Goal: Communication & Community: Answer question/provide support

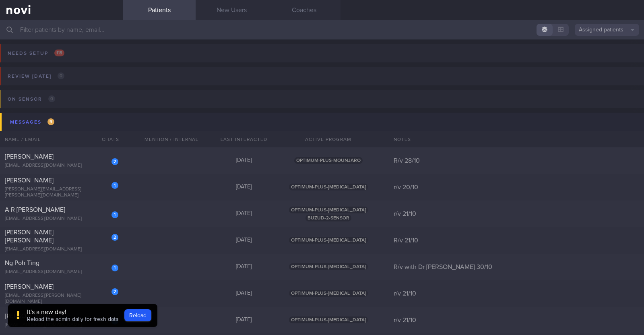
click at [153, 30] on input "text" at bounding box center [322, 29] width 644 height 19
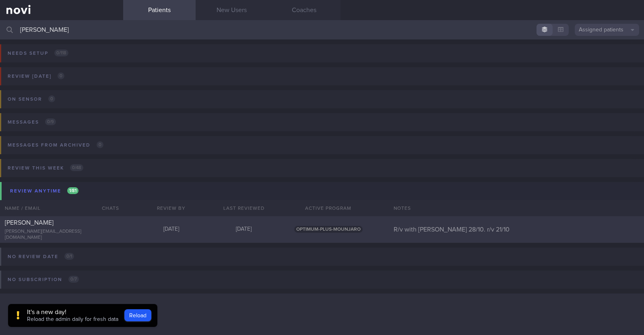
type input "gary"
click at [70, 225] on div "Gary Sng" at bounding box center [61, 223] width 112 height 8
select select "9"
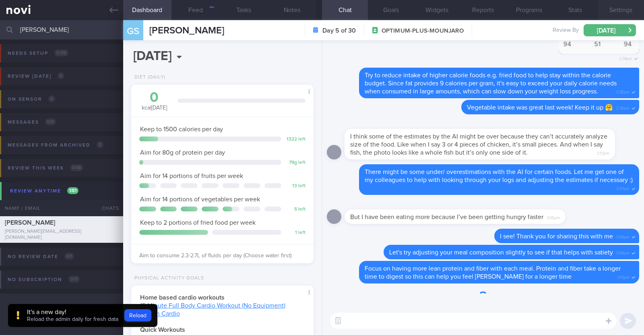
scroll to position [91, 160]
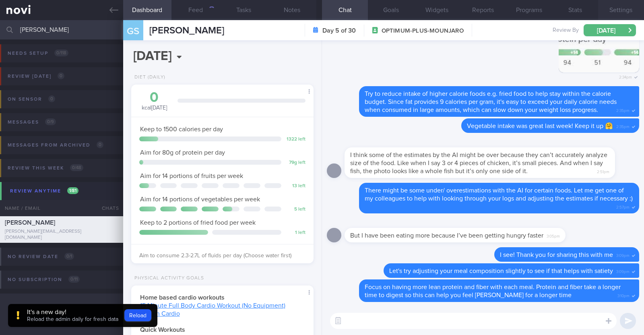
click at [624, 10] on button "Settings" at bounding box center [621, 10] width 46 height 20
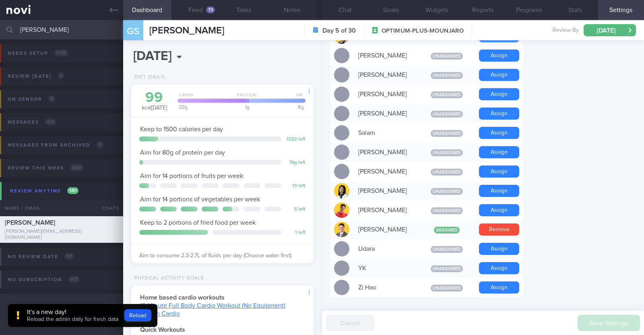
scroll to position [724, 0]
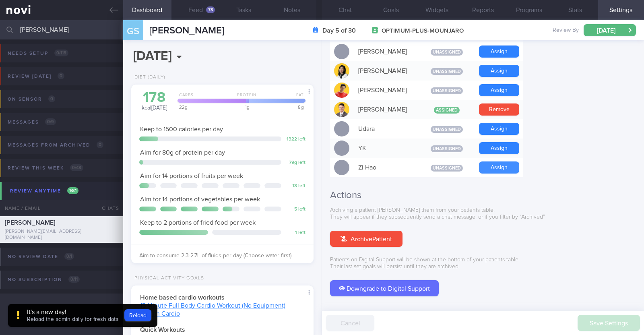
click at [508, 161] on button "Assign" at bounding box center [499, 167] width 40 height 12
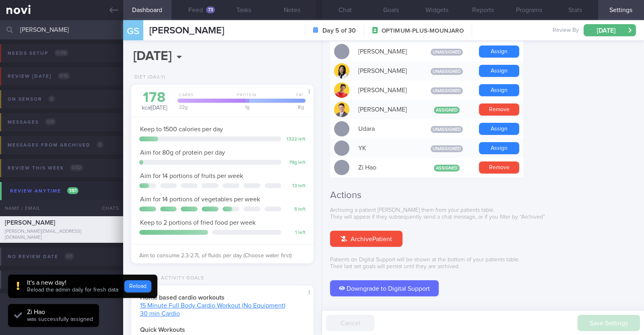
click at [136, 287] on button "Reload" at bounding box center [137, 286] width 27 height 12
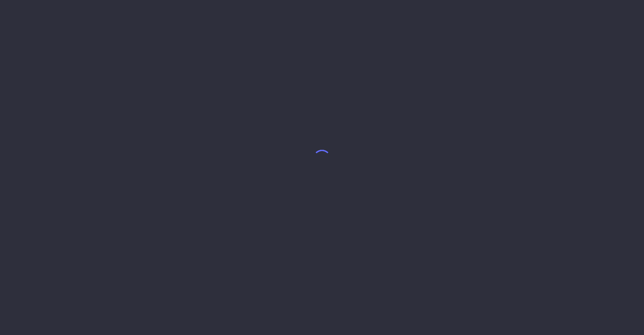
click at [114, 13] on body at bounding box center [322, 167] width 644 height 335
select select "9"
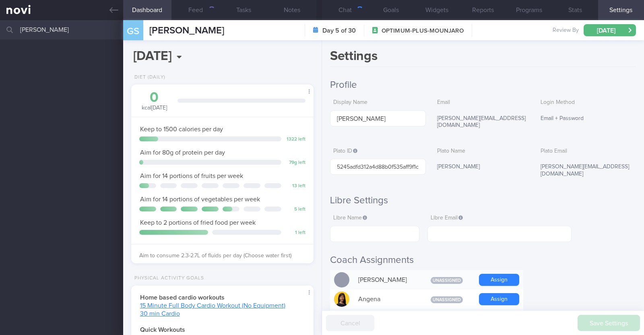
scroll to position [91, 160]
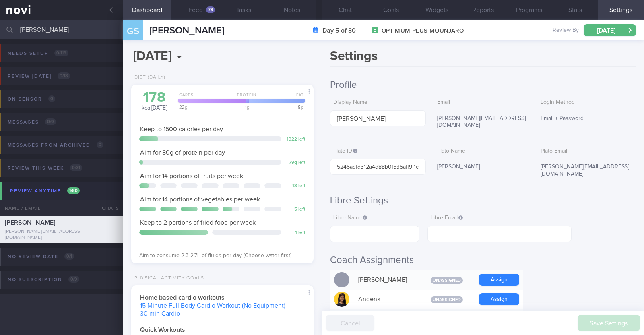
click at [48, 29] on input "[PERSON_NAME]" at bounding box center [322, 29] width 644 height 19
select select "9"
click at [348, 7] on button "Chat" at bounding box center [345, 10] width 46 height 20
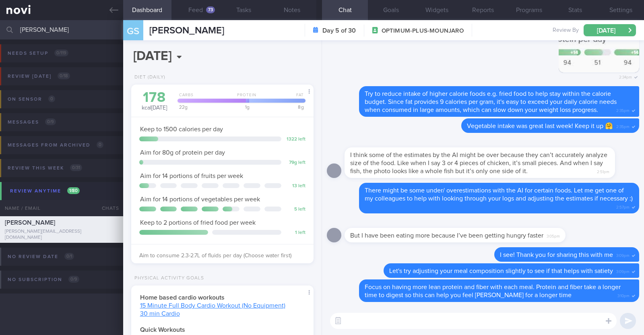
drag, startPoint x: 86, startPoint y: 27, endPoint x: 0, endPoint y: 22, distance: 85.5
click at [1, 28] on div "gary Assigned patients Assigned patients All active patients Archived patients" at bounding box center [322, 29] width 644 height 19
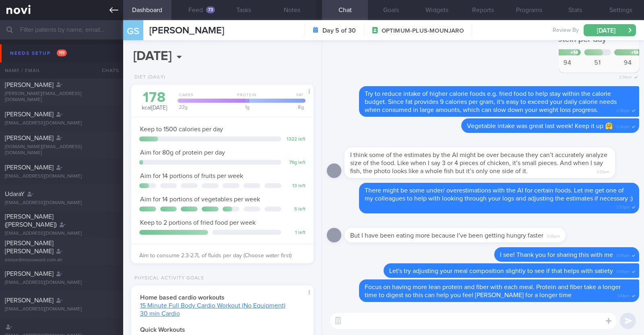
click at [117, 7] on icon at bounding box center [113, 10] width 9 height 9
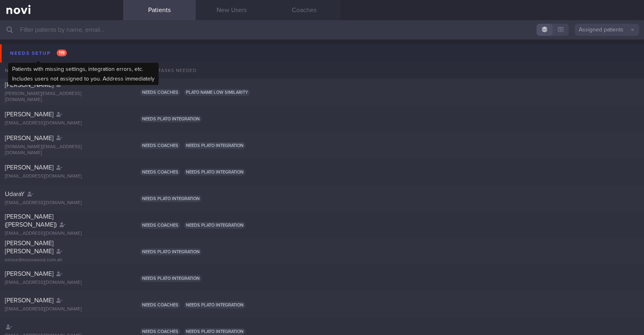
click at [42, 52] on div "Needs setup 119" at bounding box center [38, 53] width 61 height 11
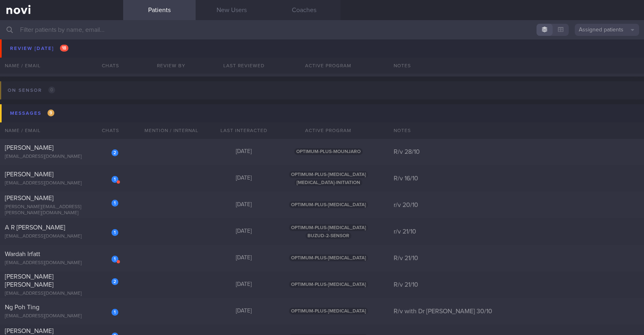
scroll to position [553, 0]
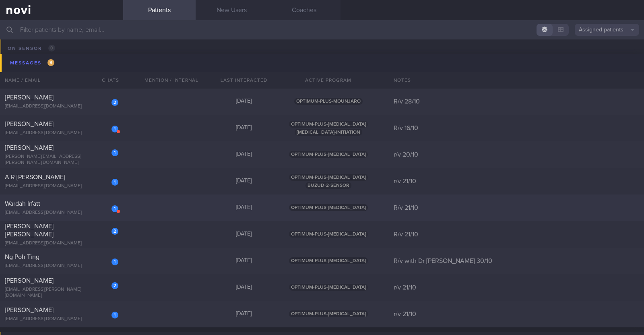
click at [156, 206] on div "1 Wardah Irfatt wrdhirft@gmail.com Yesterday OPTIMUM-PLUS-WEGOVY R/v 21/10" at bounding box center [322, 207] width 644 height 27
select select "9"
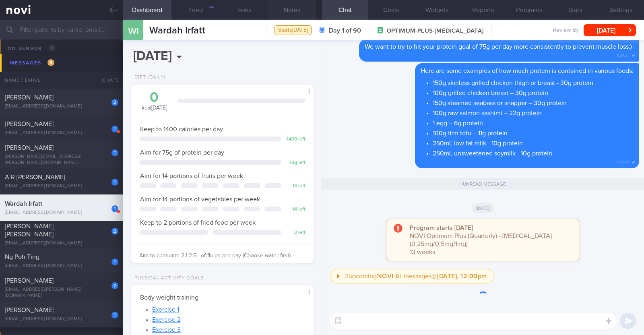
scroll to position [91, 160]
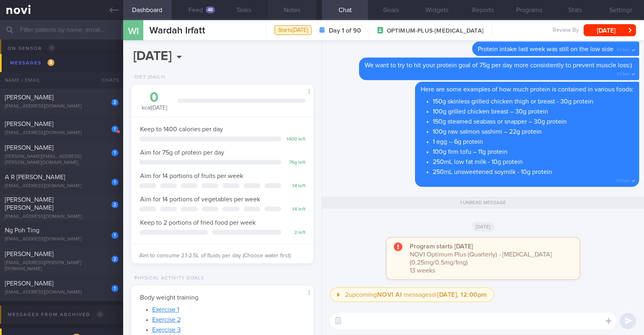
click at [301, 13] on button "Notes" at bounding box center [292, 10] width 48 height 20
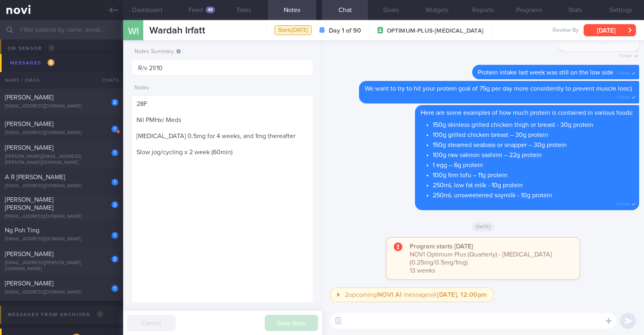
click at [618, 30] on button "[DATE]" at bounding box center [610, 30] width 52 height 12
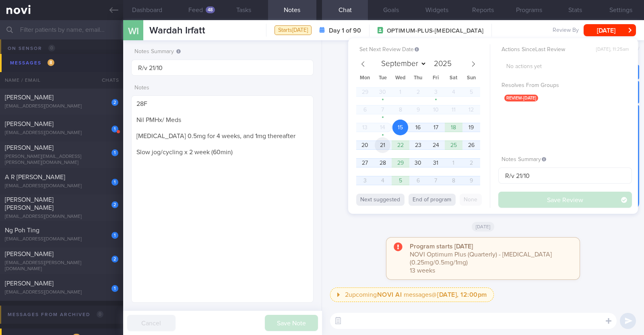
click at [386, 141] on span "21" at bounding box center [383, 145] width 16 height 16
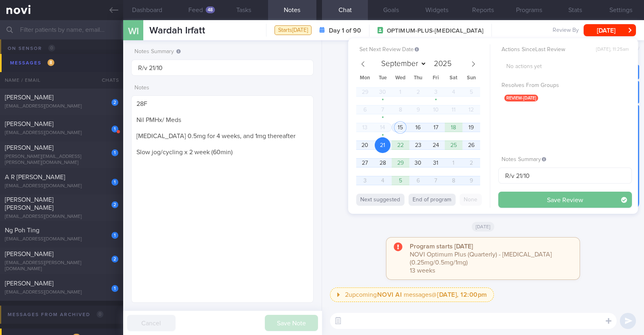
click at [527, 202] on button "Save Review" at bounding box center [565, 200] width 134 height 16
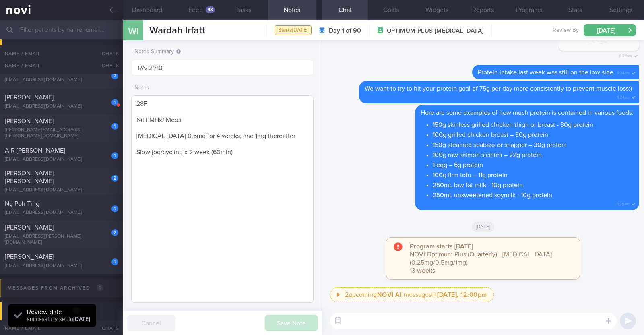
scroll to position [527, 0]
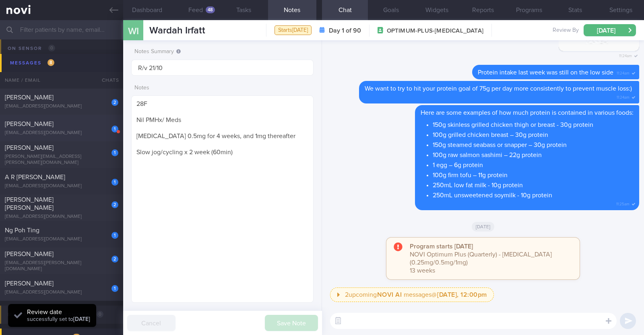
click at [95, 130] on div "[EMAIL_ADDRESS][DOMAIN_NAME]" at bounding box center [62, 133] width 114 height 6
type input "R/v 16/10"
type textarea "28F Comorbidities: Diabetes (April 2024) High Blood Pressure (April 2024) High …"
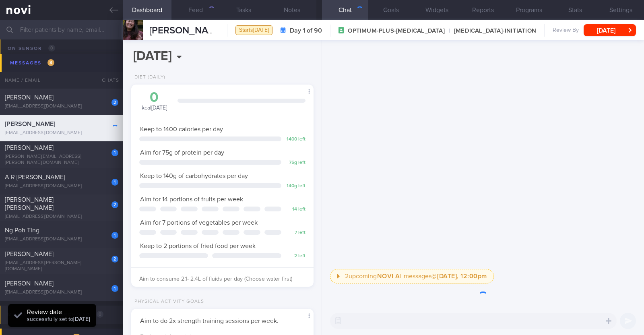
scroll to position [81, 163]
click at [296, 8] on button "Notes" at bounding box center [292, 10] width 48 height 20
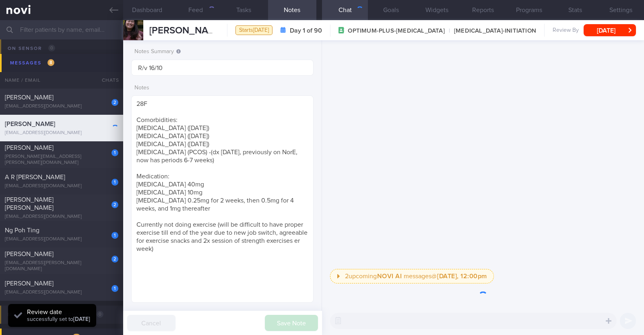
scroll to position [81, 163]
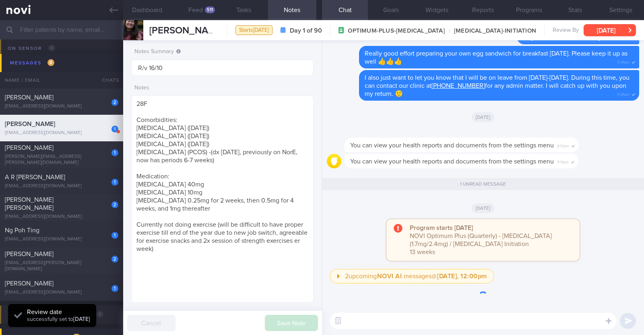
click at [601, 28] on button "[DATE]" at bounding box center [610, 30] width 52 height 12
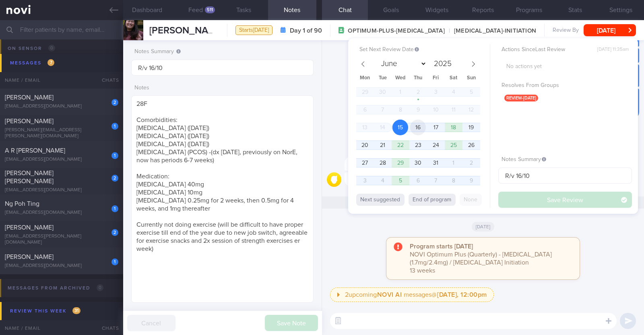
click at [420, 131] on span "16" at bounding box center [418, 128] width 16 height 16
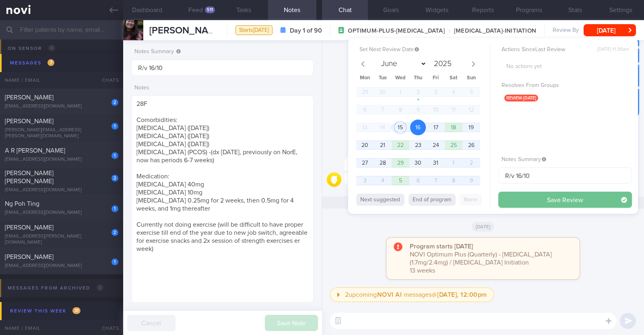
click at [518, 198] on button "Save Review" at bounding box center [565, 200] width 134 height 16
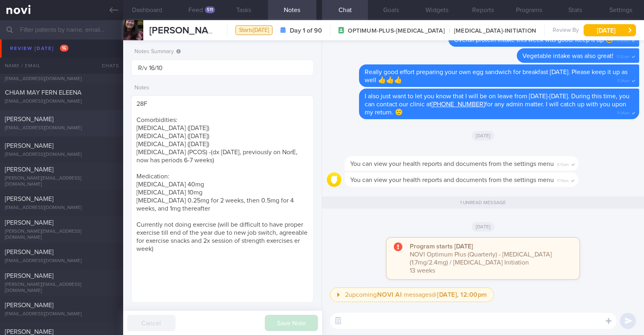
scroll to position [0, 0]
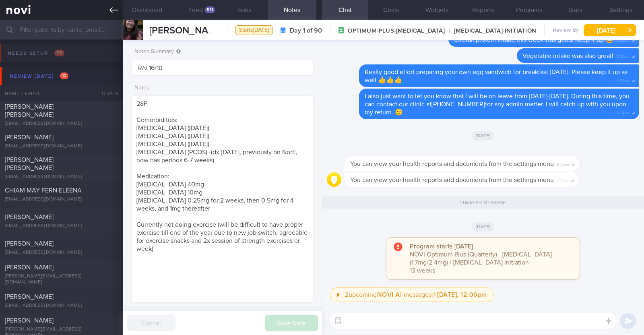
click at [117, 10] on icon at bounding box center [113, 10] width 9 height 9
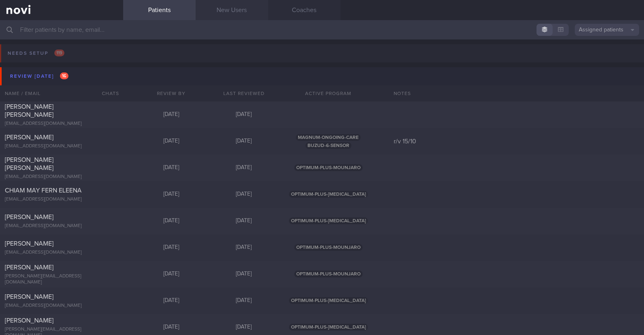
click at [221, 10] on link "New Users" at bounding box center [232, 10] width 72 height 20
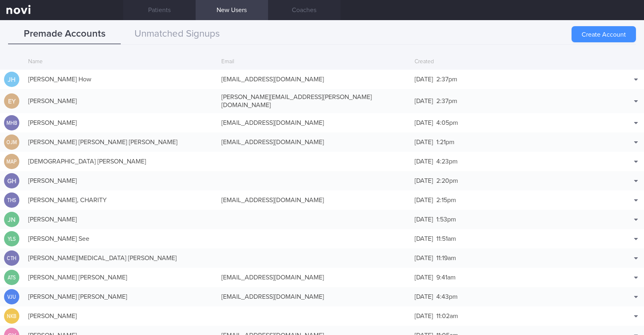
click at [590, 30] on button "Create Account" at bounding box center [604, 34] width 64 height 16
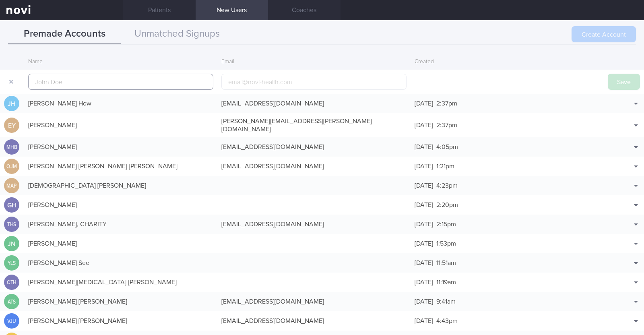
scroll to position [19, 0]
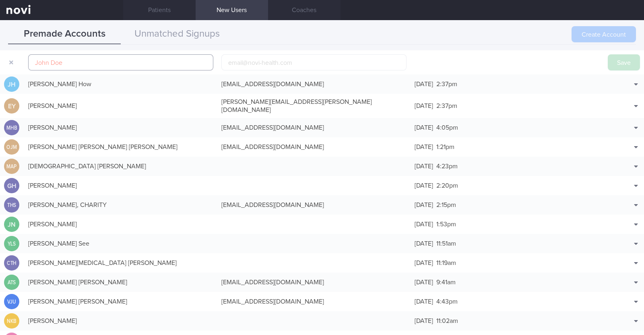
click at [182, 65] on input "text" at bounding box center [120, 62] width 185 height 16
paste input "Muhammad Zulfadhli"
type input "Muhammad Zulfadhli"
click at [254, 59] on input "email" at bounding box center [313, 62] width 185 height 16
paste input "mdzulflame@gmail.com"
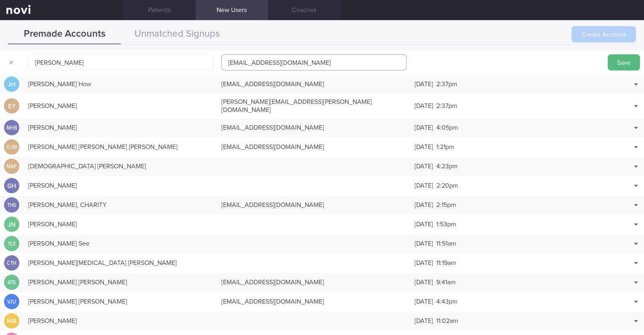
click at [257, 62] on input "mdzulflame@gmail.com" at bounding box center [313, 62] width 185 height 16
type input "mdzulflame1@gmail.com"
click at [617, 61] on button "Save" at bounding box center [624, 62] width 32 height 16
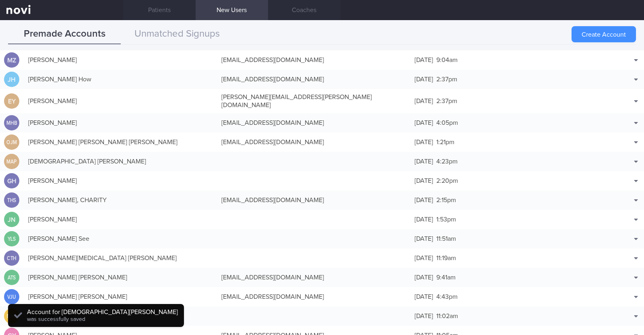
click at [595, 31] on button "Create Account" at bounding box center [604, 34] width 64 height 16
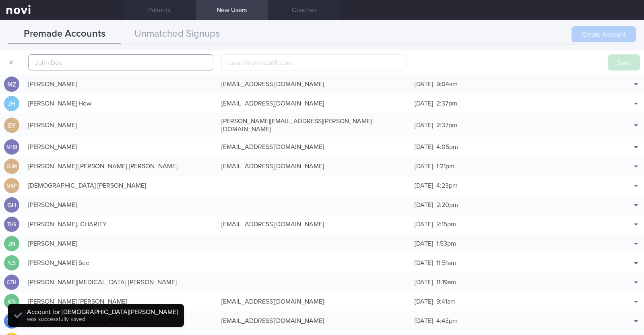
scroll to position [25, 0]
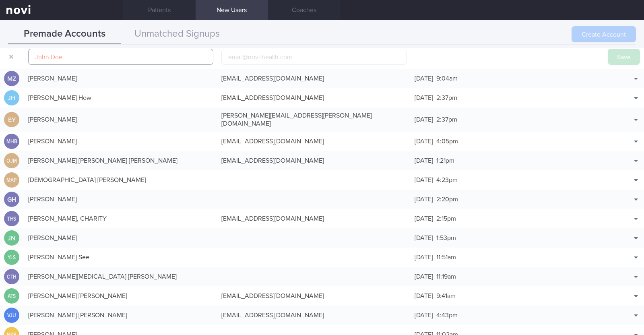
paste input "[PERSON_NAME]"
type input "[PERSON_NAME]"
click at [267, 58] on input "email" at bounding box center [313, 57] width 185 height 16
paste input "[EMAIL_ADDRESS][DOMAIN_NAME]"
click at [253, 56] on input "[EMAIL_ADDRESS][DOMAIN_NAME]" at bounding box center [313, 57] width 185 height 16
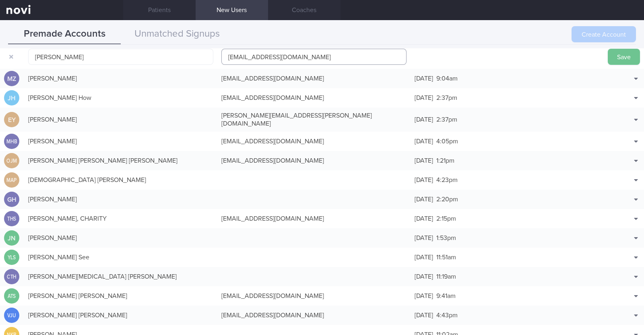
type input "[EMAIL_ADDRESS][DOMAIN_NAME]"
click at [609, 55] on button "Save" at bounding box center [624, 57] width 32 height 16
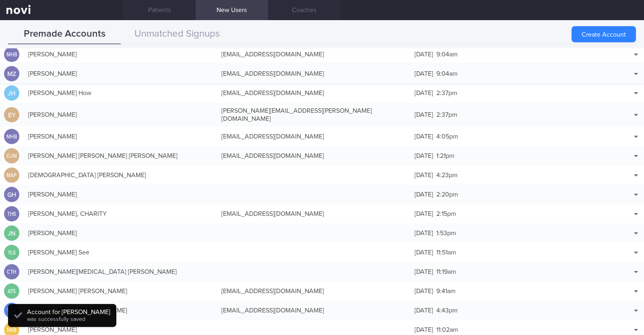
scroll to position [20, 0]
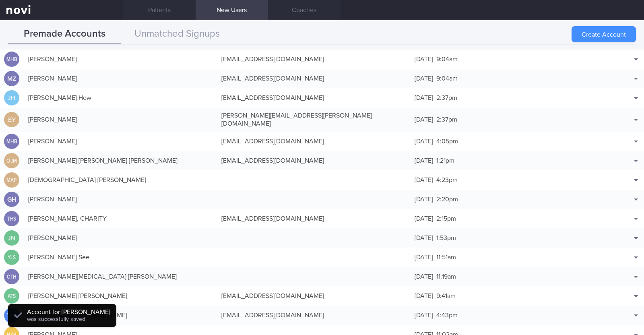
click at [603, 33] on button "Create Account" at bounding box center [604, 34] width 64 height 16
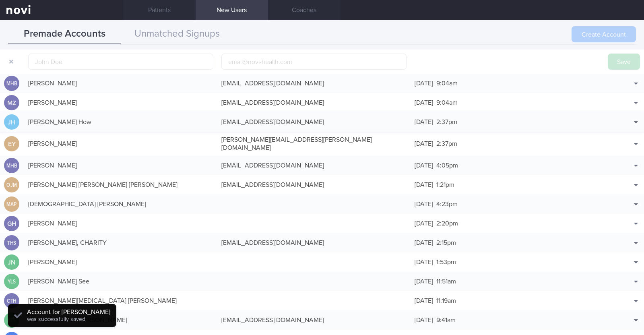
scroll to position [25, 0]
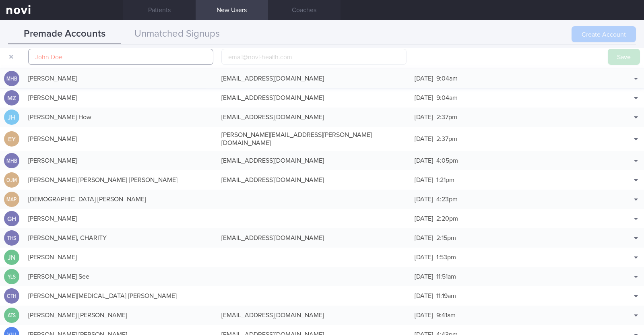
paste input "[PERSON_NAME]"
type input "[PERSON_NAME]"
click at [255, 57] on input "email" at bounding box center [313, 57] width 185 height 16
paste input "yizhenhog@gmail.com"
click at [256, 59] on input "yizhenhog@gmail.com" at bounding box center [313, 57] width 185 height 16
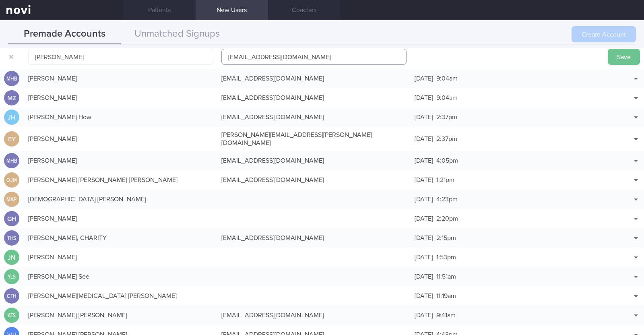
type input "[EMAIL_ADDRESS][DOMAIN_NAME]"
drag, startPoint x: 620, startPoint y: 56, endPoint x: 616, endPoint y: 61, distance: 6.0
click at [620, 57] on button "Save" at bounding box center [624, 57] width 32 height 16
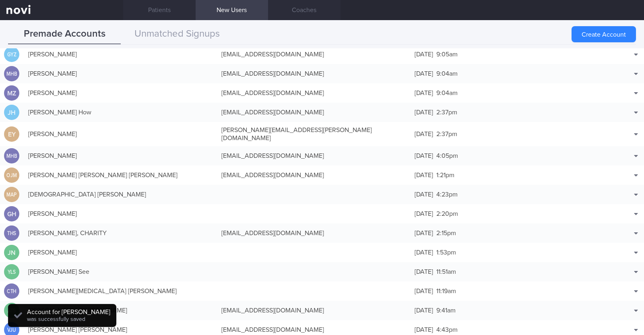
scroll to position [20, 0]
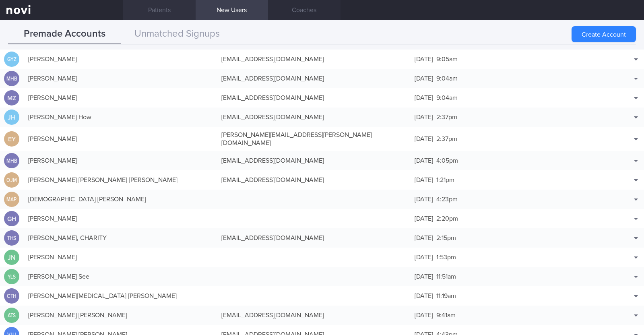
click at [165, 15] on link "Patients" at bounding box center [159, 10] width 72 height 20
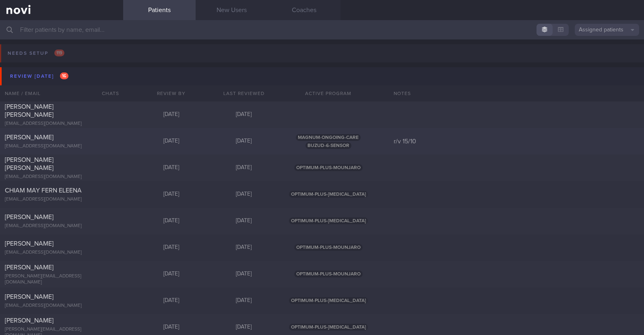
click at [81, 146] on div "jsudrajat@gmail.com" at bounding box center [62, 146] width 114 height 6
select select "9"
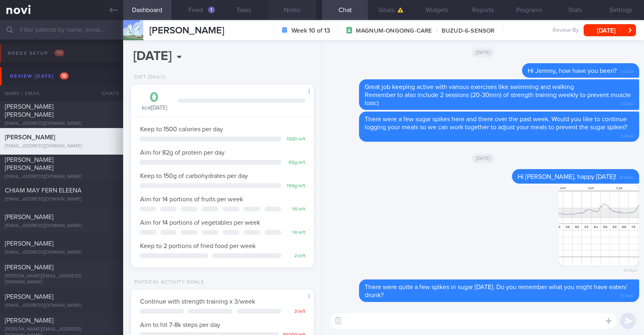
scroll to position [81, 163]
click at [199, 8] on button "Feed 1" at bounding box center [195, 10] width 48 height 20
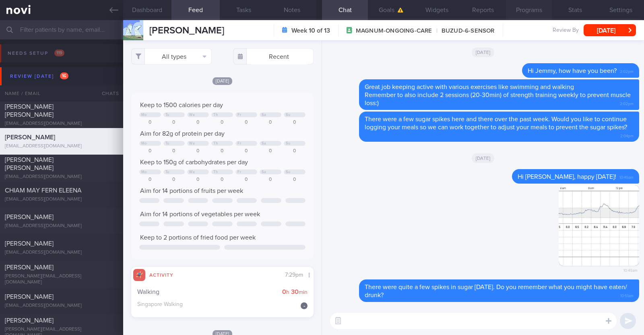
click at [537, 9] on button "Programs" at bounding box center [529, 10] width 46 height 20
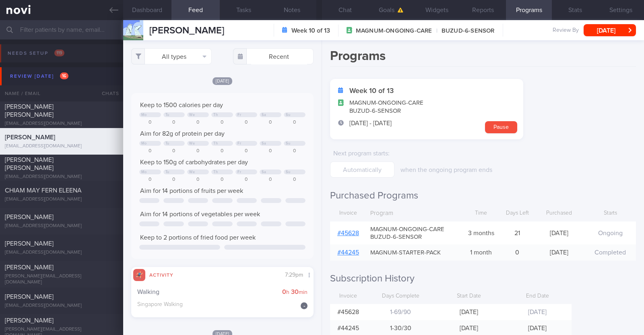
click at [349, 230] on link "# 45628" at bounding box center [348, 233] width 22 height 6
click at [354, 10] on button "Chat" at bounding box center [345, 10] width 46 height 20
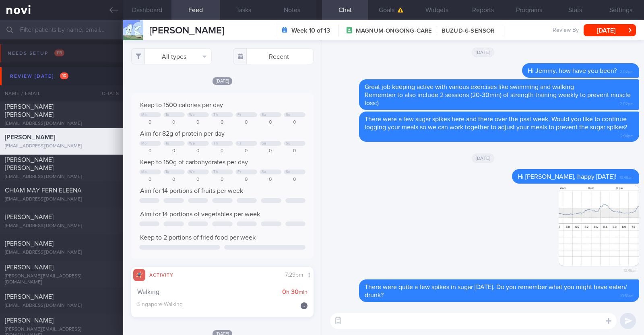
click at [405, 318] on textarea at bounding box center [473, 321] width 287 height 16
type textarea "H"
type textarea "Hi Jemmy, just checking in:)"
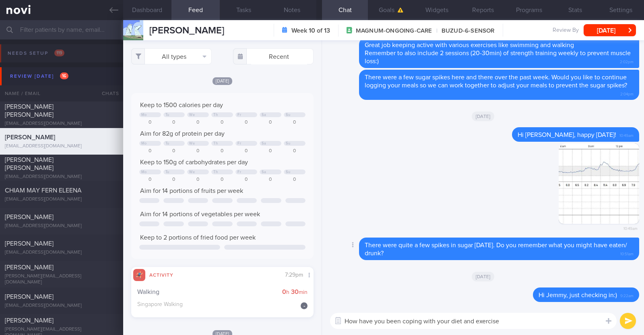
type textarea "How have you been coping with your diet and exercise?"
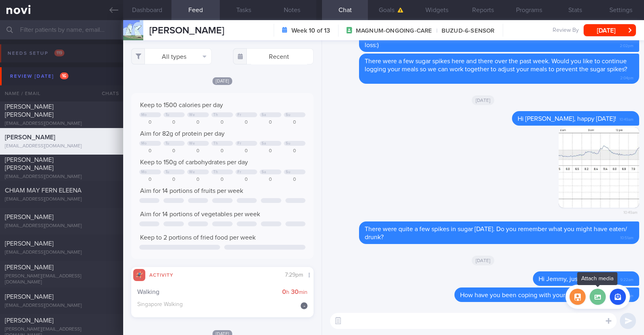
click at [598, 299] on label at bounding box center [598, 297] width 16 height 16
click at [0, 0] on input "file" at bounding box center [0, 0] width 0 height 0
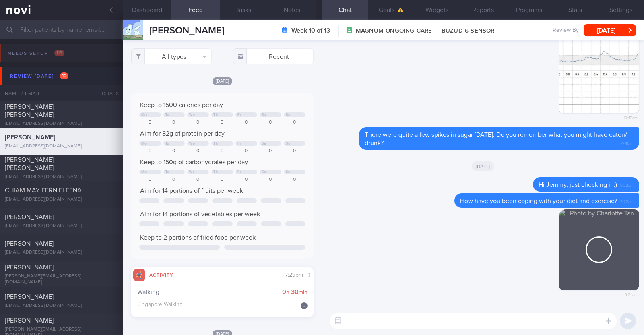
click at [419, 318] on textarea at bounding box center [473, 321] width 287 height 16
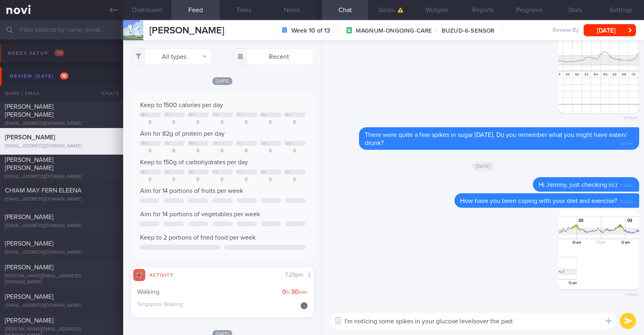
click at [476, 321] on textarea "I'm noticing some spikes in your glucose levelsover the past" at bounding box center [473, 321] width 287 height 16
click at [530, 322] on textarea "I'm noticing some spikes in your glucose levels over the past" at bounding box center [473, 321] width 287 height 16
type textarea "I'm noticing some spikes in your glucose levels over the past week"
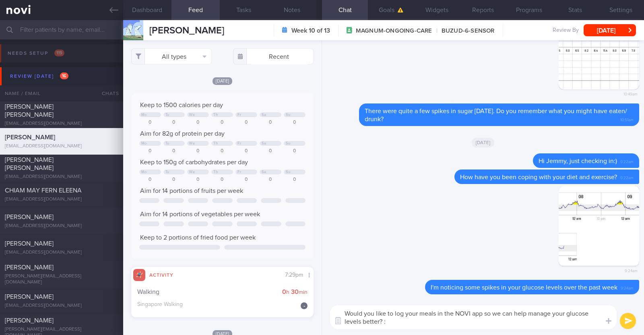
type textarea "Would you like to log your meals in the NOVI app so we can help manage your glu…"
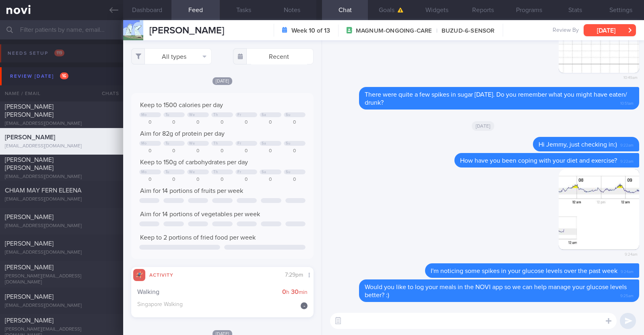
click at [606, 27] on button "[DATE]" at bounding box center [610, 30] width 52 height 12
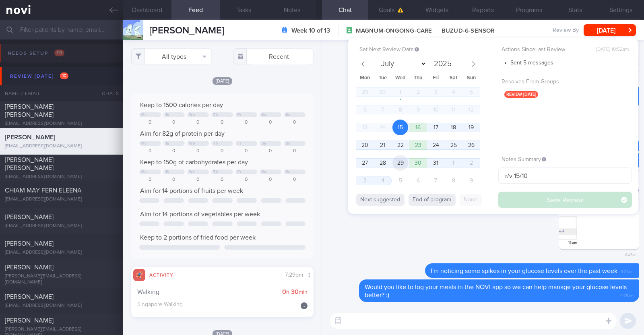
click at [400, 162] on span "29" at bounding box center [400, 163] width 16 height 16
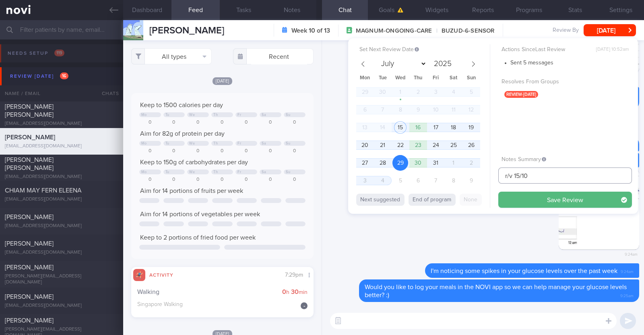
click at [518, 173] on input "r/v 15/10" at bounding box center [565, 175] width 134 height 16
type input "r/v 29/10"
click at [549, 200] on button "Save Review" at bounding box center [565, 200] width 134 height 16
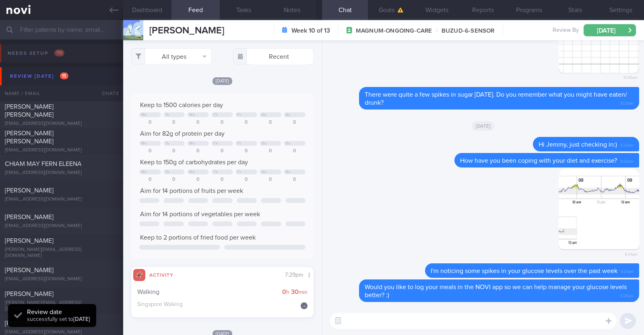
scroll to position [81, 163]
drag, startPoint x: 225, startPoint y: 31, endPoint x: 151, endPoint y: 28, distance: 74.5
click at [151, 28] on div "Jemmy Sudrajat Jemmy Sudrajat jsudrajat@gmail.com Week 10 of 13 MAGNUM-ONGOING-…" at bounding box center [383, 30] width 521 height 20
copy span "Jemmy Sudrajat"
click at [291, 14] on button "Notes" at bounding box center [292, 10] width 48 height 20
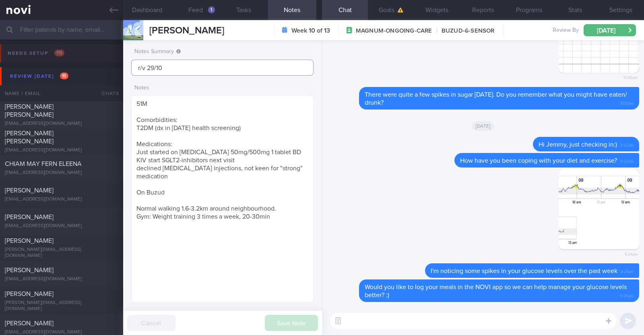
click at [136, 66] on input "r/v 29/10" at bounding box center [222, 68] width 182 height 16
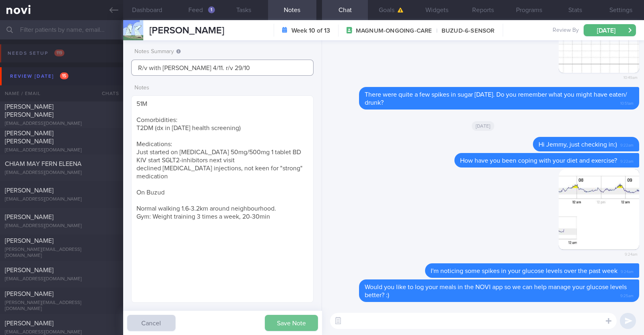
type input "R/v with Dr Todd 4/11. r/v 29/10"
click at [285, 317] on button "Save Note" at bounding box center [291, 323] width 53 height 16
type input "R/v with Dr Todd 4/11. r/v 29/10"
click at [67, 136] on div "Kara Mae Lim" at bounding box center [61, 137] width 112 height 16
type textarea "47F Nil PMHx/ Meds Mounjaro 2.5mg for 2 weeks, then 5mg Walking her dog every 2…"
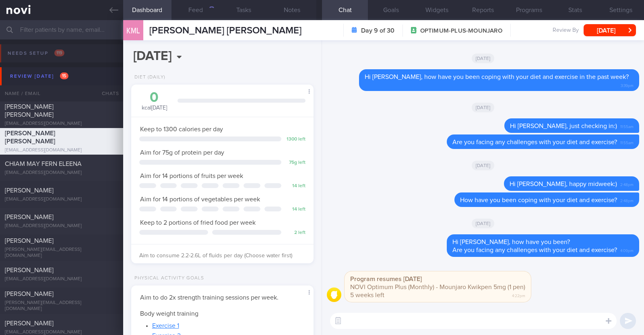
scroll to position [91, 160]
click at [208, 9] on button "Feed" at bounding box center [195, 10] width 48 height 20
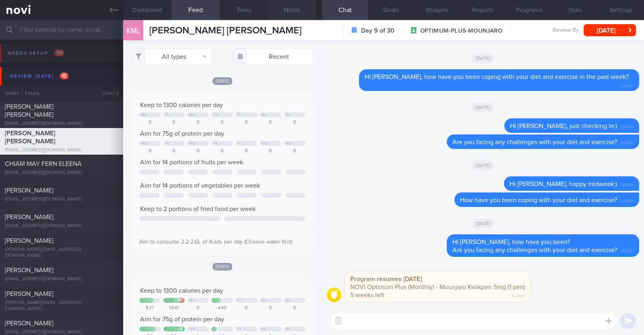
click at [292, 13] on button "Notes" at bounding box center [292, 10] width 48 height 20
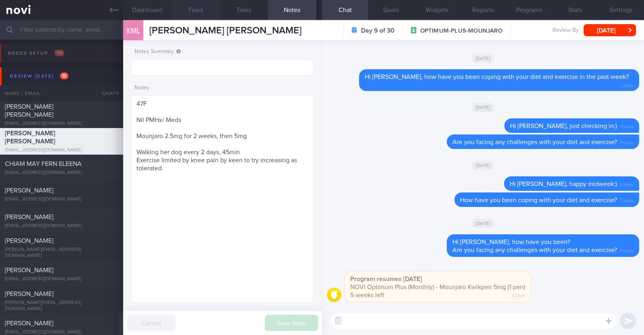
click at [202, 14] on button "Feed" at bounding box center [195, 10] width 48 height 20
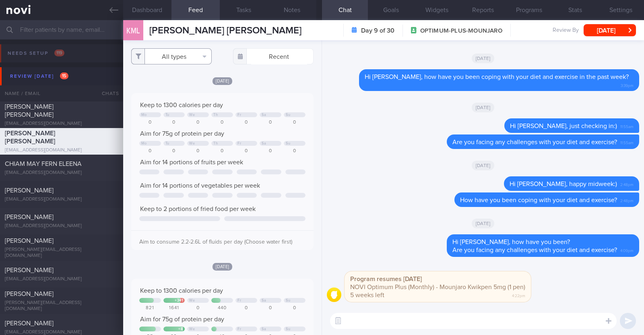
click at [175, 53] on button "All types" at bounding box center [171, 56] width 81 height 16
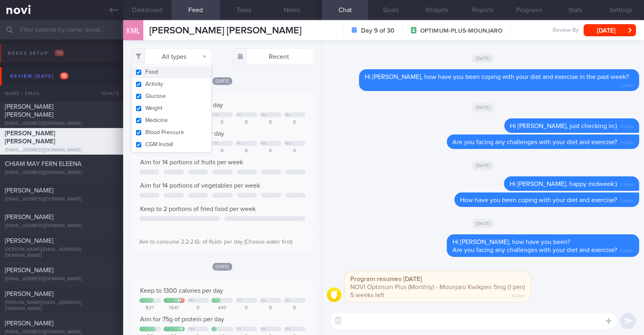
click at [164, 82] on button "Activity" at bounding box center [172, 84] width 80 height 12
checkbox input "false"
click at [252, 77] on div "[DATE]" at bounding box center [222, 80] width 182 height 8
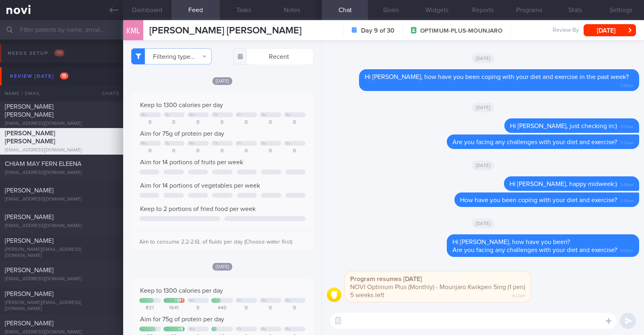
click at [398, 322] on textarea at bounding box center [473, 321] width 287 height 16
click at [390, 325] on textarea at bounding box center [473, 321] width 287 height 16
paste textarea "Hi [Patient's Name], We noticed there haven’t been any food or workout logs rec…"
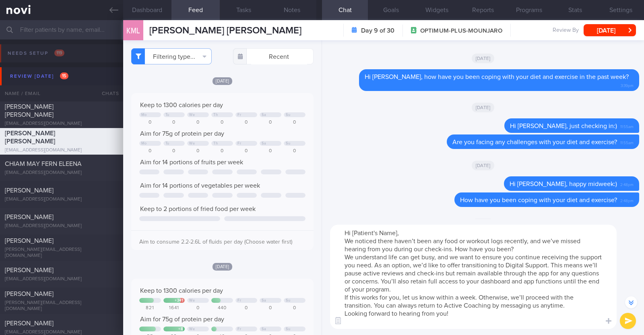
click at [394, 231] on textarea "Hi [Patient's Name], We noticed there haven’t been any food or workout logs rec…" at bounding box center [473, 277] width 287 height 104
type textarea "Hi Mae, We noticed there haven’t been any food or workout logs recently, and we…"
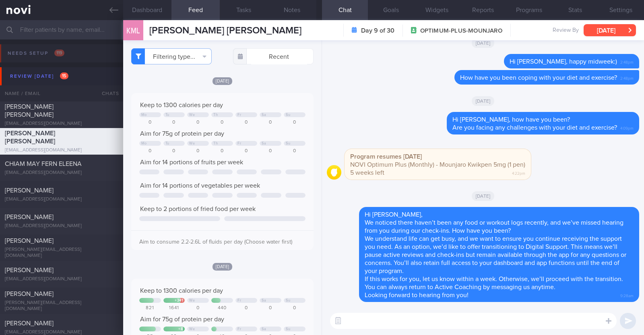
click at [604, 27] on button "[DATE]" at bounding box center [610, 30] width 52 height 12
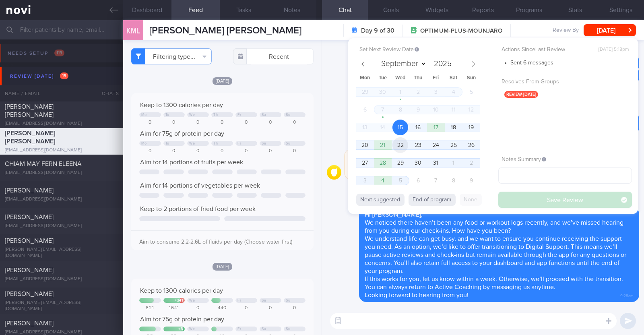
click at [403, 145] on span "22" at bounding box center [400, 145] width 16 height 16
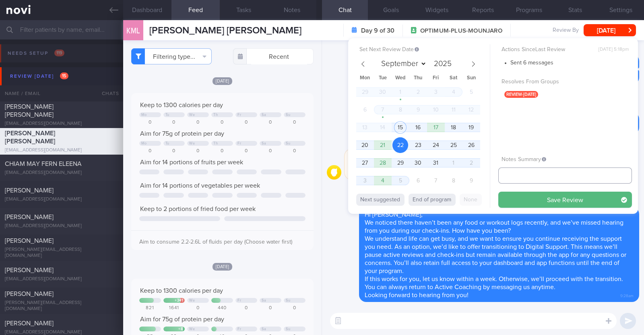
click at [529, 180] on input "text" at bounding box center [565, 175] width 134 height 16
type input "KIV digital support"
click at [522, 208] on div "Set Next Review Date 22 Oct 2025 September October November December 2025 Mon T…" at bounding box center [493, 126] width 290 height 176
click at [524, 201] on button "Save Review" at bounding box center [565, 200] width 134 height 16
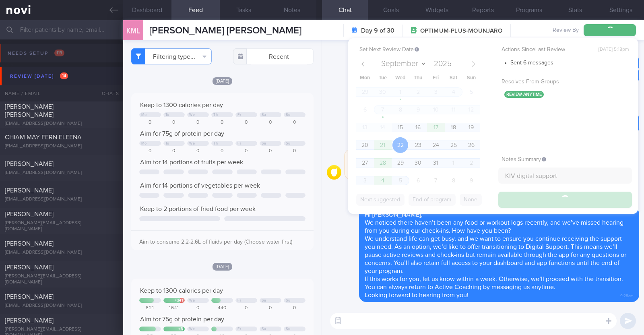
type input "KIV digital support"
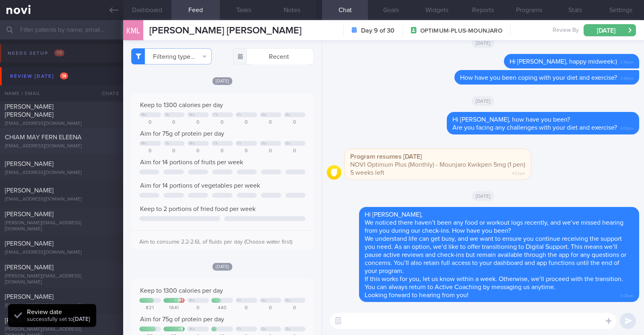
click at [54, 140] on div "CHIAM MAY FERN ELEENA" at bounding box center [61, 137] width 112 height 8
type textarea "49F L4-5 slip disc (many years) -> sees physio Wegovy 1mg BFT gym program (alte…"
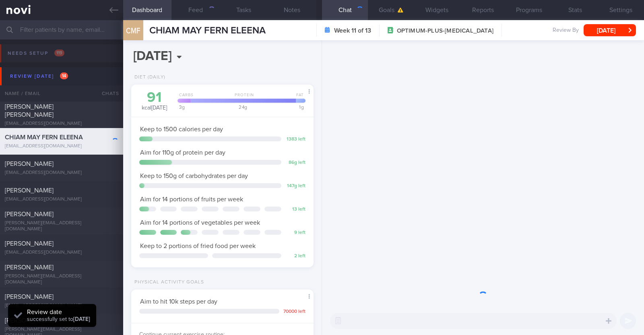
scroll to position [91, 160]
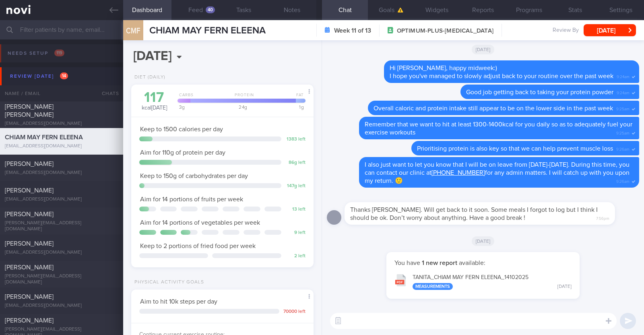
select select "9"
click at [199, 6] on button "Feed 40" at bounding box center [195, 10] width 48 height 20
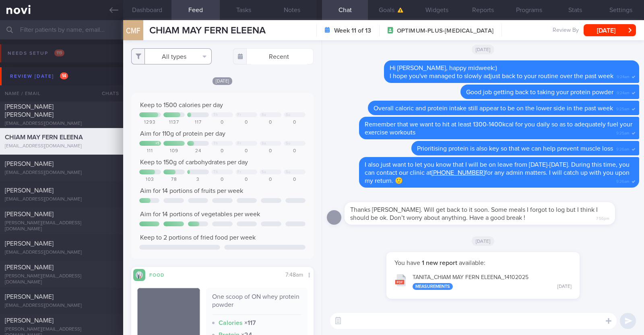
click at [194, 60] on button "All types" at bounding box center [171, 56] width 81 height 16
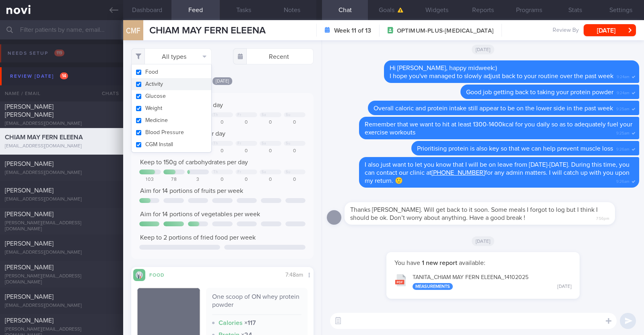
click at [176, 84] on button "Activity" at bounding box center [172, 84] width 80 height 12
checkbox input "false"
click at [253, 77] on div "[DATE]" at bounding box center [222, 80] width 182 height 8
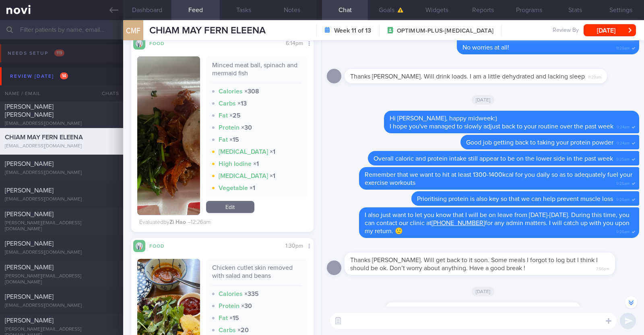
scroll to position [5232, 0]
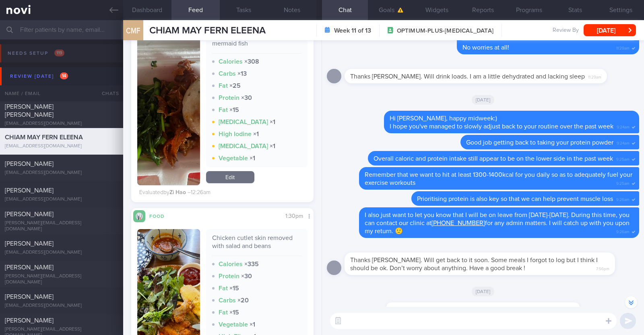
click at [171, 145] on button "button" at bounding box center [168, 106] width 63 height 159
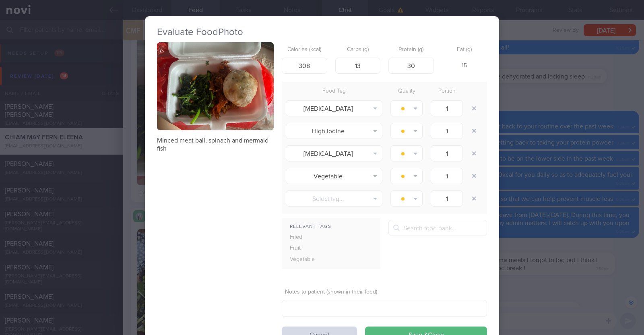
click at [131, 166] on div "Evaluate Food Photo Minced meat ball, spinach and mermaid fish Calories (kcal) …" at bounding box center [322, 167] width 644 height 335
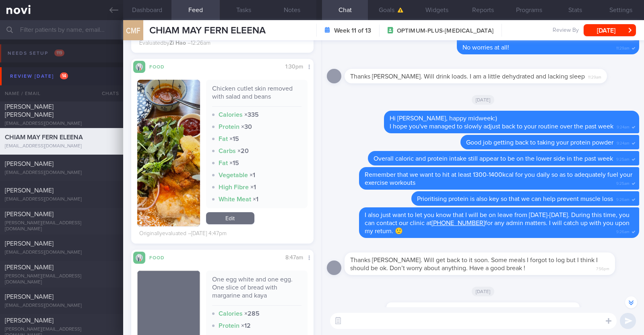
scroll to position [5383, 0]
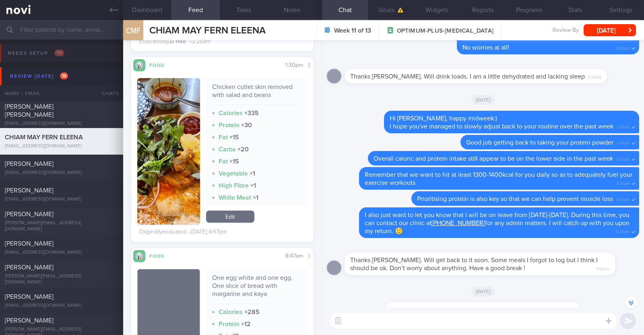
click at [170, 156] on button "button" at bounding box center [168, 151] width 63 height 147
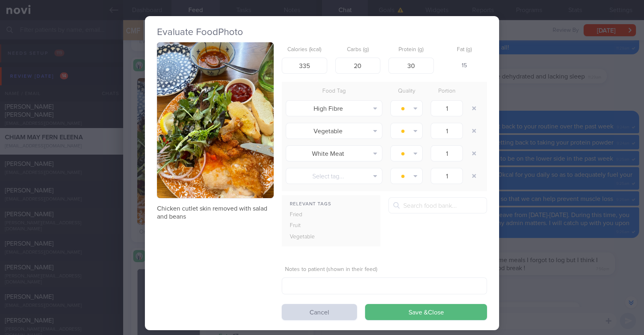
click at [130, 170] on div "Evaluate Food Photo Chicken cutlet skin removed with salad and beans Calories (…" at bounding box center [322, 167] width 644 height 335
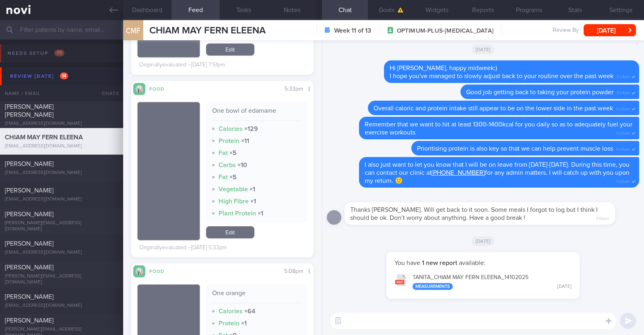
click at [394, 318] on textarea at bounding box center [473, 321] width 287 height 16
type textarea "Hi Eleena, I'm back from leave:)"
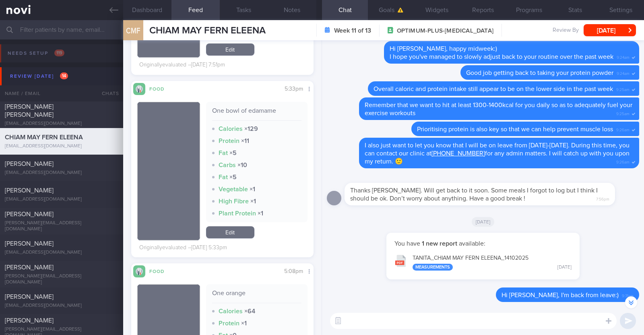
scroll to position [-19, 0]
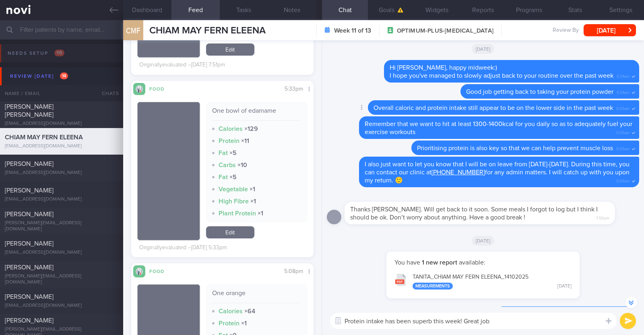
paste textarea "👍"
type textarea "Protein intake has been superb this week! Great job 👍"
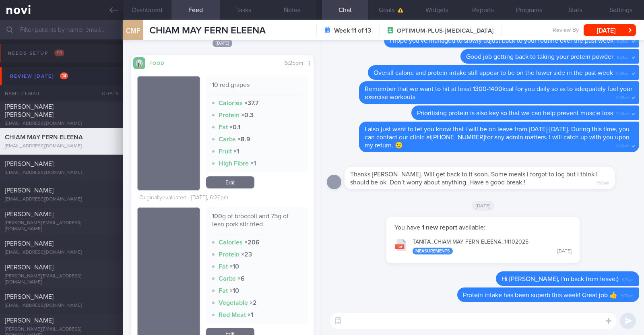
scroll to position [0, 0]
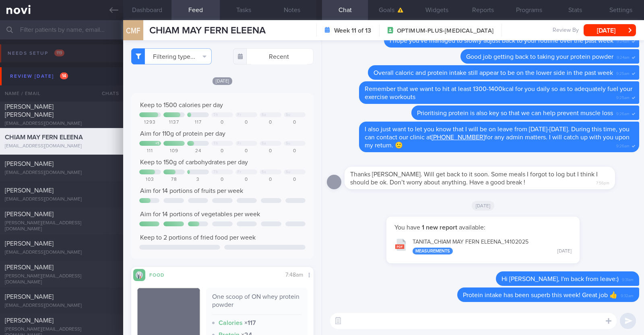
click at [365, 323] on textarea at bounding box center [473, 321] width 287 height 16
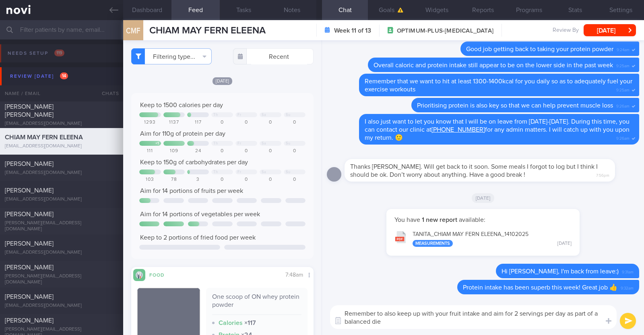
type textarea "Remember to also keep up with your fruit intake and aim for 2 servings per day …"
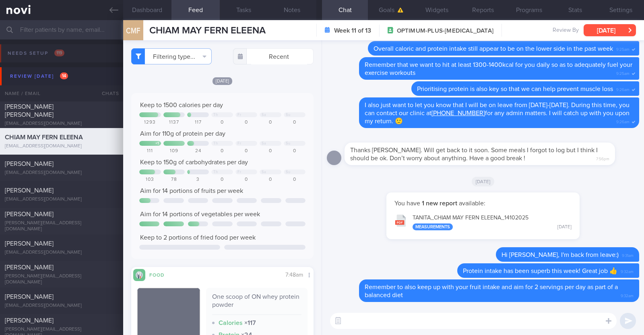
click at [606, 28] on button "[DATE]" at bounding box center [610, 30] width 52 height 12
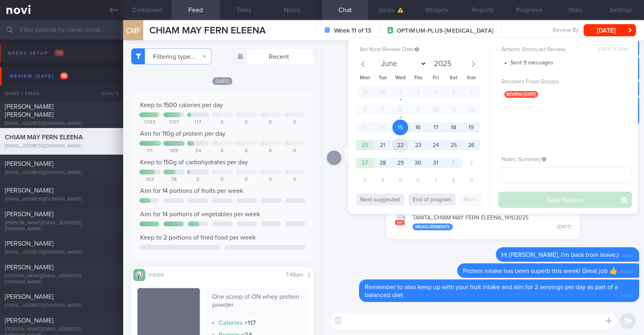
click at [402, 144] on span "22" at bounding box center [400, 145] width 16 height 16
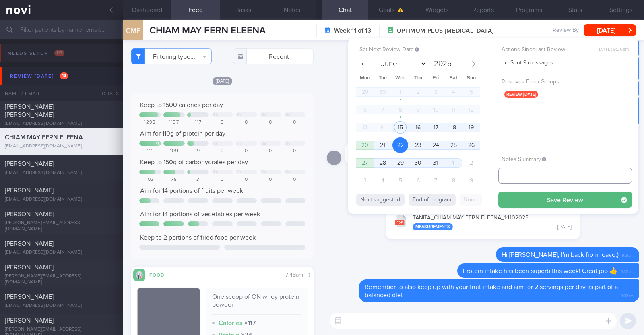
click at [510, 175] on input "text" at bounding box center [565, 175] width 134 height 16
type input "r/v 22/10"
click at [526, 193] on button "Save Review" at bounding box center [565, 200] width 134 height 16
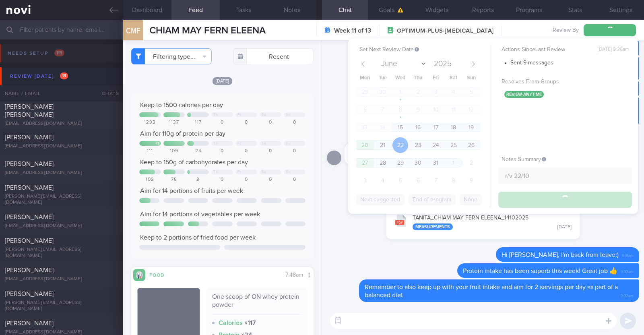
type input "r/v 22/10"
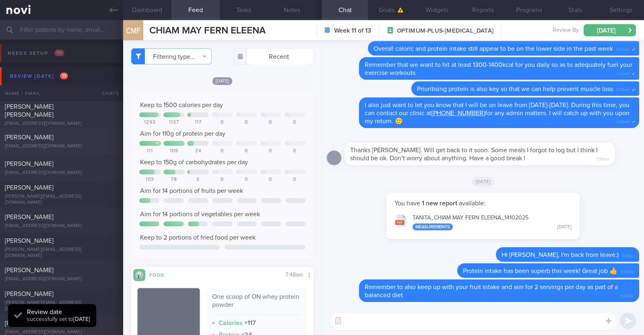
click at [70, 138] on div "NG WEI-EE" at bounding box center [61, 137] width 112 height 8
type textarea "48F Co-morbidities: HTN HLD Bilateral OA knees Rybelsus 7mg EOM x 1/52 --> 7mg …"
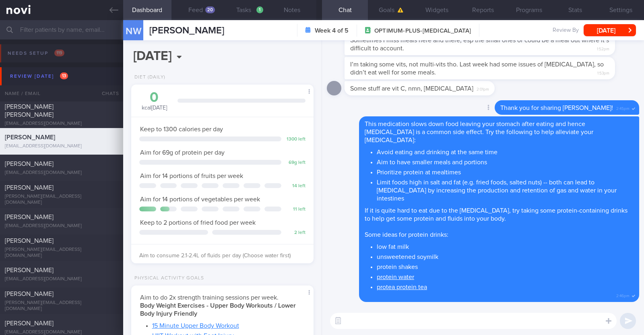
scroll to position [-50, 0]
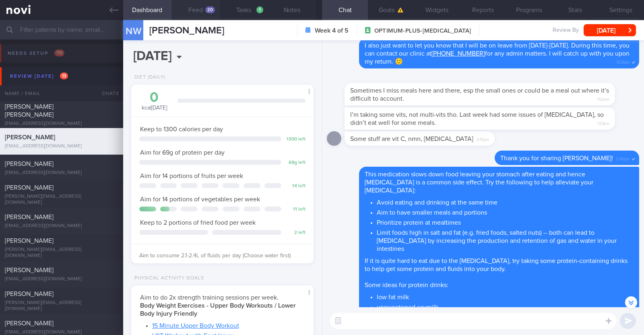
click at [193, 5] on button "Feed 20" at bounding box center [195, 10] width 48 height 20
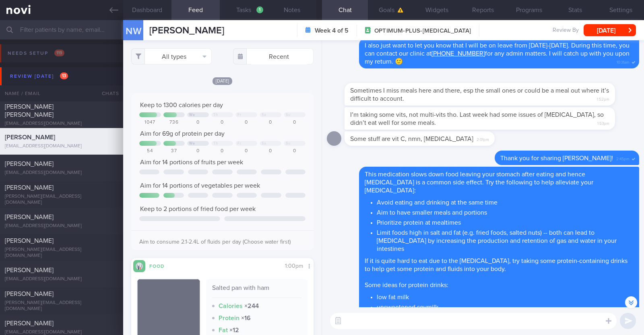
click at [362, 322] on textarea at bounding box center [473, 321] width 287 height 16
type textarea "Hi Wei-Ee, how is your bloating?"
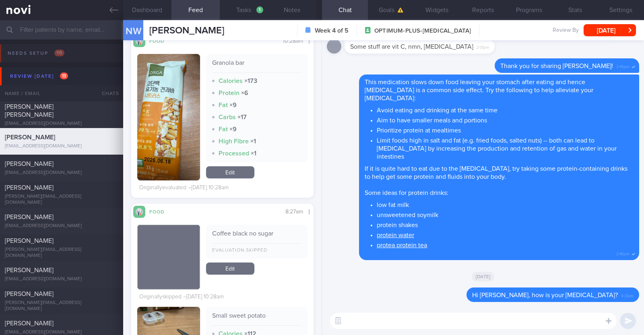
scroll to position [2164, 0]
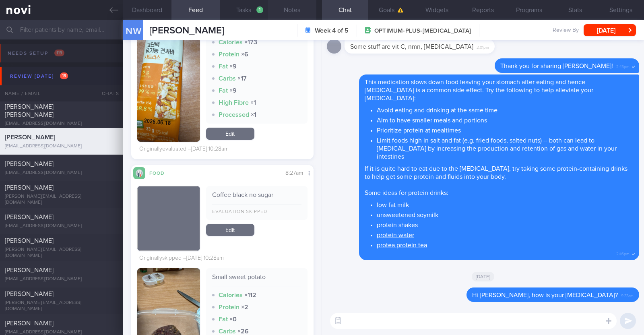
click at [281, 11] on button "Notes" at bounding box center [292, 10] width 48 height 20
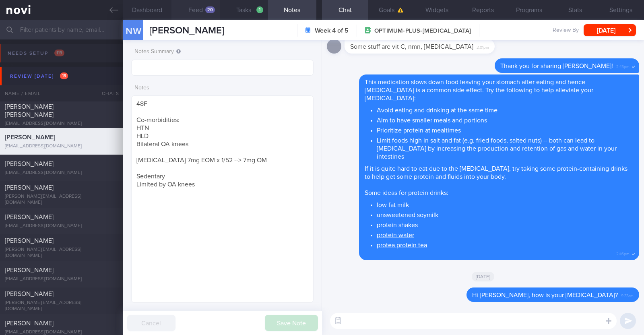
click at [213, 12] on div "20" at bounding box center [210, 9] width 10 height 7
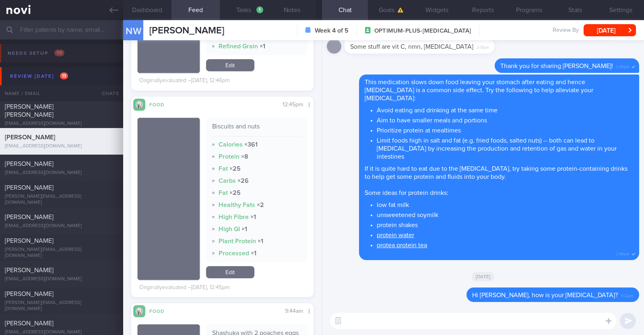
scroll to position [1459, 0]
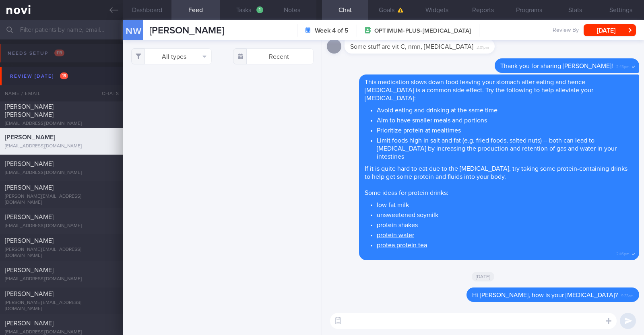
select select "9"
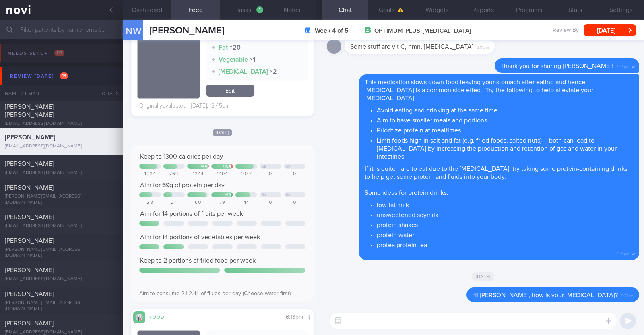
click at [376, 319] on textarea at bounding box center [473, 321] width 287 height 16
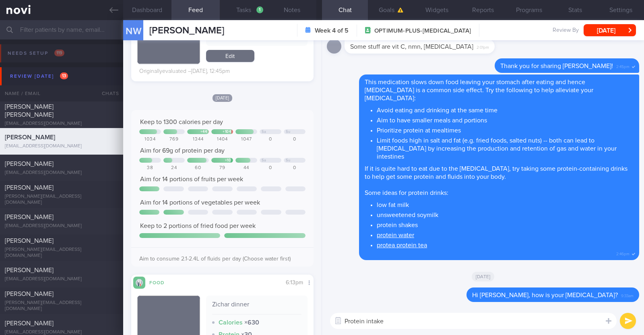
scroll to position [1509, 0]
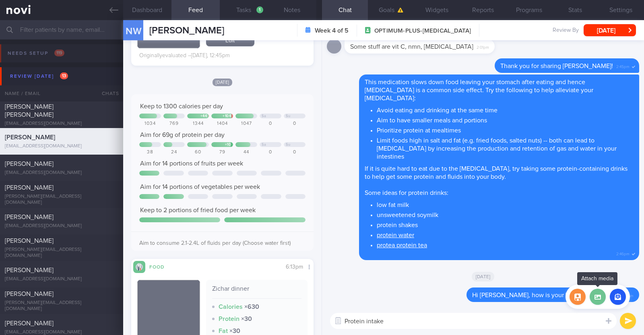
click at [597, 301] on label at bounding box center [598, 297] width 16 height 16
click at [0, 0] on input "file" at bounding box center [0, 0] width 0 height 0
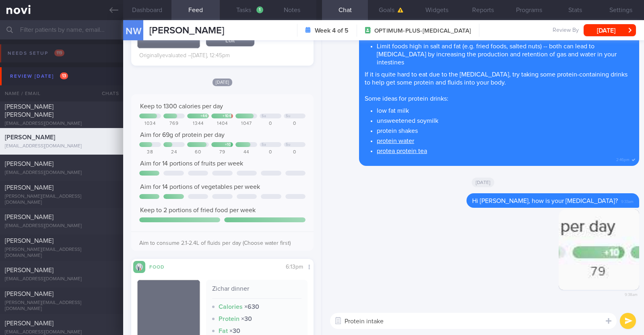
drag, startPoint x: 389, startPoint y: 321, endPoint x: 384, endPoint y: 321, distance: 4.8
click at [388, 321] on textarea "Protein intake" at bounding box center [473, 321] width 287 height 16
type textarea "Protein intake is still under your goal of 69g per day"
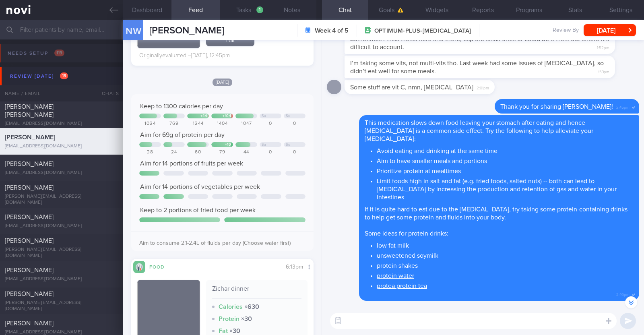
scroll to position [-302, 0]
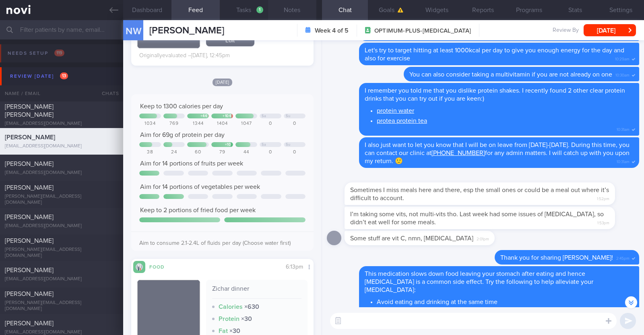
click at [294, 9] on button "Notes" at bounding box center [292, 10] width 48 height 20
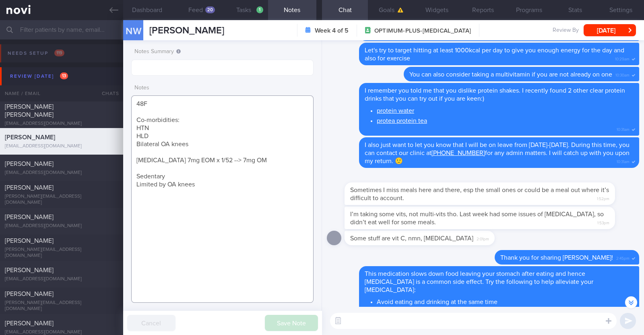
click at [231, 185] on textarea "48F Co-morbidities: HTN HLD Bilateral OA knees Rybelsus 7mg EOM x 1/52 --> 7mg …" at bounding box center [222, 198] width 182 height 207
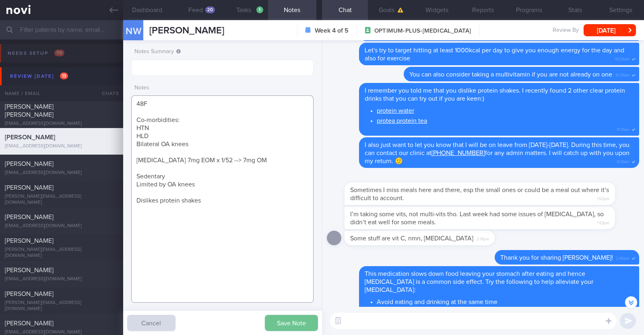
type textarea "48F Co-morbidities: HTN HLD Bilateral OA knees Rybelsus 7mg EOM x 1/52 --> 7mg …"
click at [288, 325] on button "Save Note" at bounding box center [291, 323] width 53 height 16
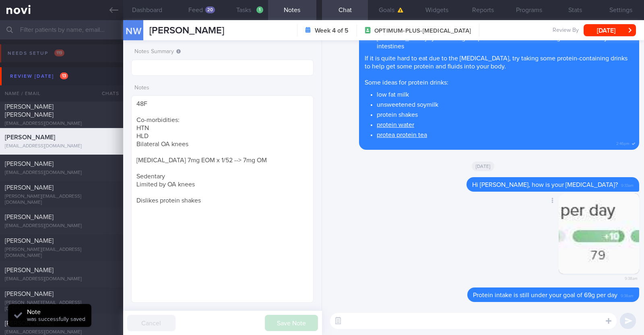
drag, startPoint x: 415, startPoint y: 317, endPoint x: 366, endPoint y: 255, distance: 78.9
click at [415, 317] on textarea at bounding box center [473, 321] width 287 height 16
click at [491, 327] on textarea at bounding box center [473, 321] width 287 height 16
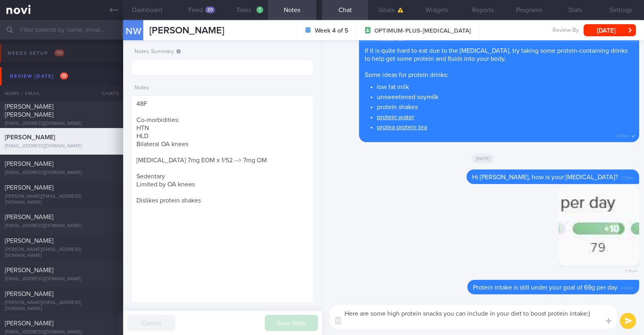
paste textarea "- Hard boiled egg - Unsalted edamame - Unsweetened soy milk - Low fat milk - [L…"
type textarea "Here are some high protein snacks you can include in your diet to boost protein…"
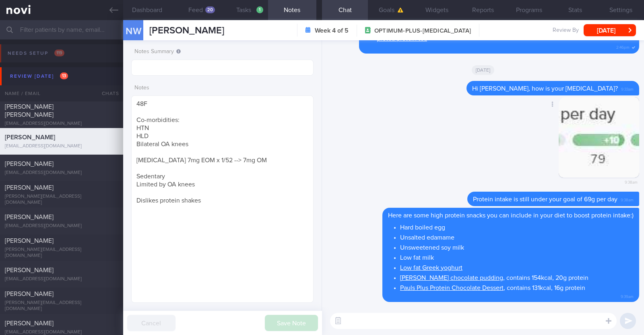
click at [383, 125] on div "Delete 9:38am" at bounding box center [483, 144] width 312 height 95
click at [589, 33] on button "[DATE]" at bounding box center [610, 30] width 52 height 12
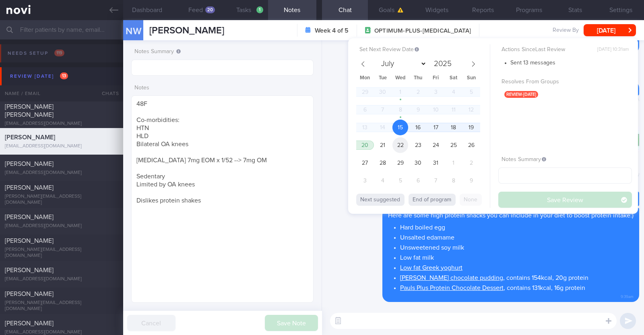
click at [401, 145] on span "22" at bounding box center [400, 145] width 16 height 16
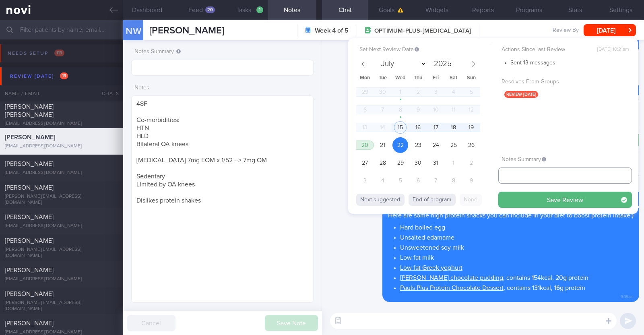
click at [518, 179] on input "text" at bounding box center [565, 175] width 134 height 16
type input "R/v 22/10"
click at [498, 192] on button "Save Review" at bounding box center [565, 200] width 134 height 16
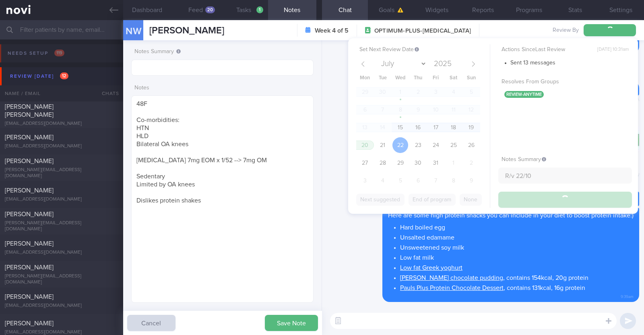
type input "R/v 22/10"
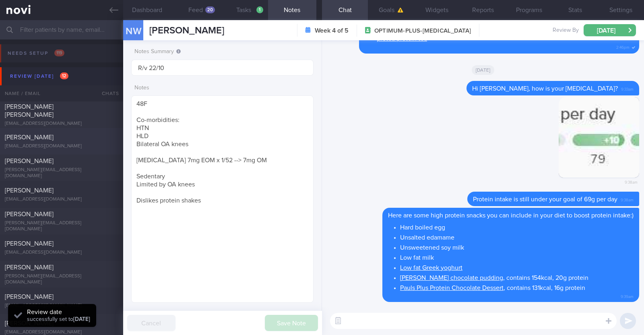
click at [45, 136] on span "Rebecca Lindsey" at bounding box center [29, 137] width 49 height 6
type textarea "50F Nil PMHx/ Meds Mounjaro 2.5mg Personal Training (weights/strength) x 2/week…"
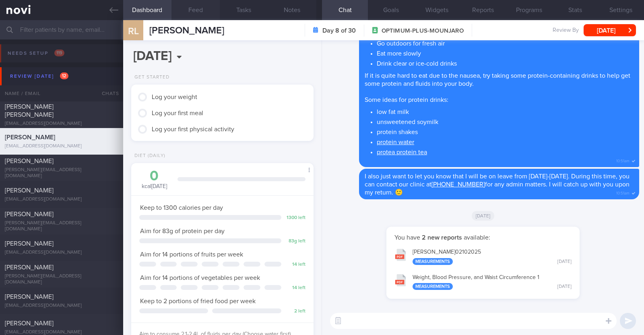
click at [202, 10] on button "Feed" at bounding box center [195, 10] width 48 height 20
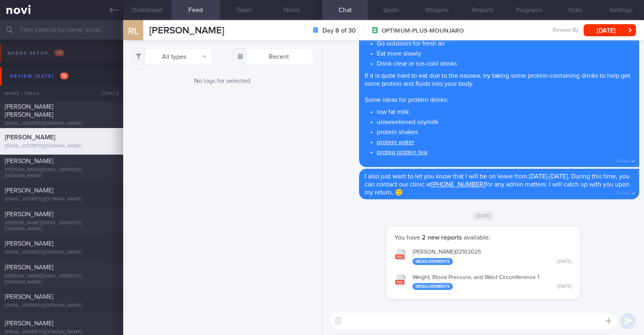
click at [389, 312] on div "​ ​" at bounding box center [483, 321] width 322 height 28
click at [384, 314] on textarea at bounding box center [473, 321] width 287 height 16
click at [350, 321] on textarea "HI Rebecca" at bounding box center [473, 321] width 287 height 16
click at [389, 320] on textarea "Hi Rebecca" at bounding box center [473, 321] width 287 height 16
type textarea "Hi Rebecca, just checking in:)"
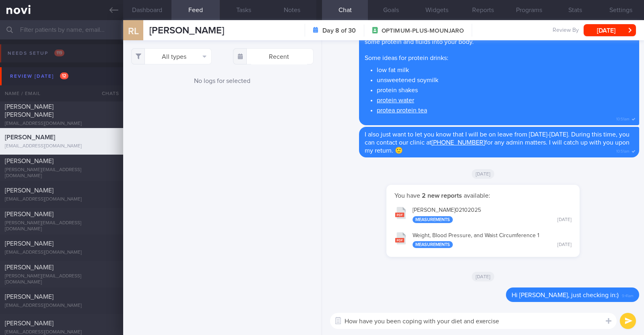
type textarea "How have you been coping with your diet and exercise?"
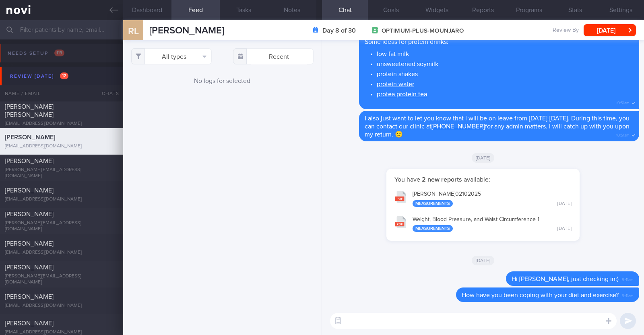
click at [434, 321] on textarea at bounding box center [473, 321] width 287 height 16
paste textarea "do try out our [AI photo food logging](https://novi-health.notion.site/NOVI-Hea…"
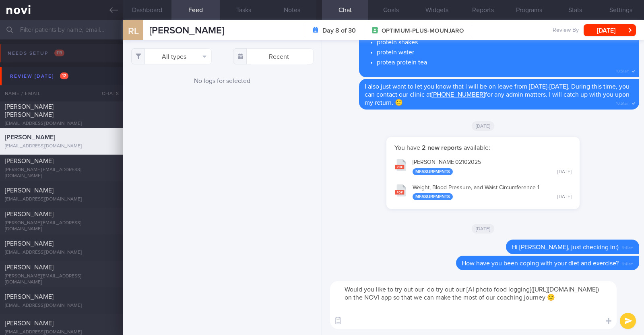
drag, startPoint x: 428, startPoint y: 289, endPoint x: 456, endPoint y: 287, distance: 28.2
click at [456, 287] on textarea "Would you like to try out our do try out our [AI photo food logging](https://no…" at bounding box center [473, 305] width 287 height 48
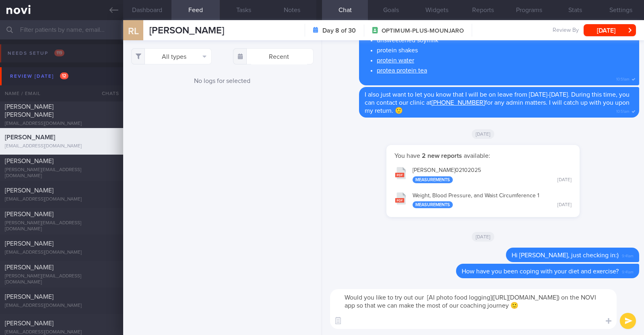
type textarea "Would you like to try out our [AI photo food logging](https://novi-health.notio…"
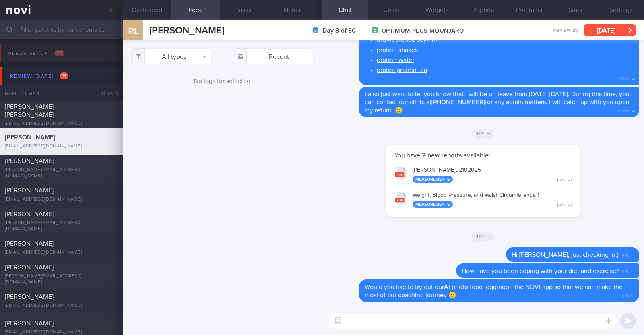
click at [607, 27] on button "[DATE]" at bounding box center [610, 30] width 52 height 12
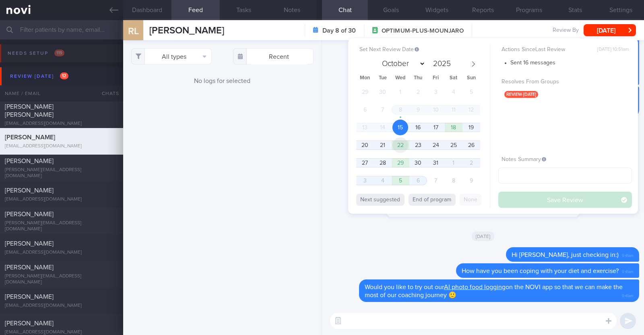
click at [403, 143] on span "22" at bounding box center [400, 145] width 16 height 16
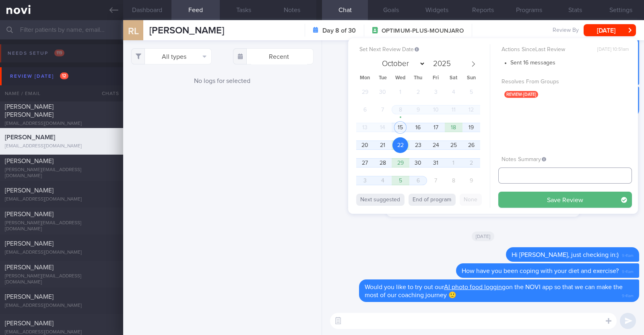
click at [524, 173] on input "text" at bounding box center [565, 175] width 134 height 16
type input "R/v 22/10"
click at [514, 202] on button "Save Review" at bounding box center [565, 200] width 134 height 16
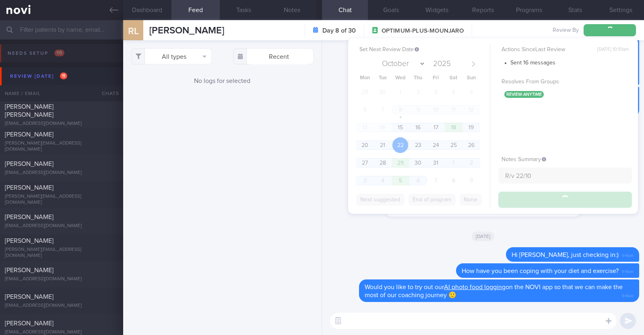
type input "R/v 22/10"
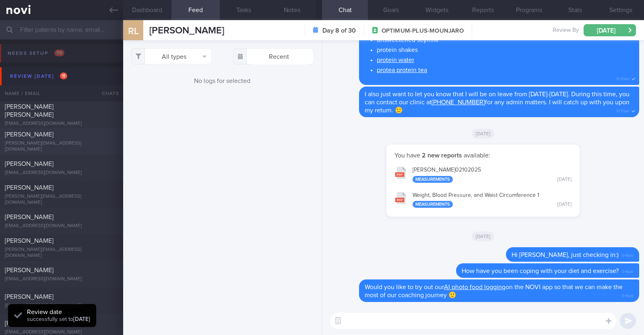
drag, startPoint x: 70, startPoint y: 136, endPoint x: 160, endPoint y: 162, distance: 93.9
click at [69, 136] on div "Melissa Lim" at bounding box center [61, 134] width 112 height 8
type textarea "49F Nil PMHx/ Meds Mounjaro 7.5mg Brisk walking 3 times a week, (30 min) Zumba …"
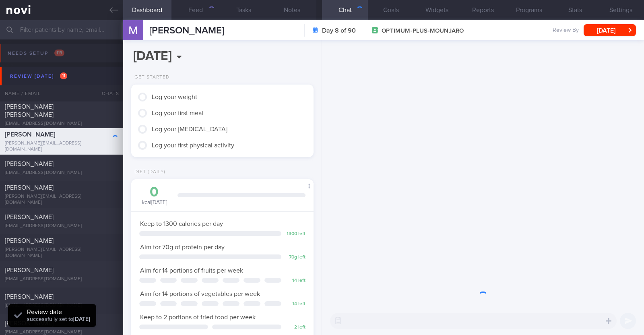
scroll to position [80, 160]
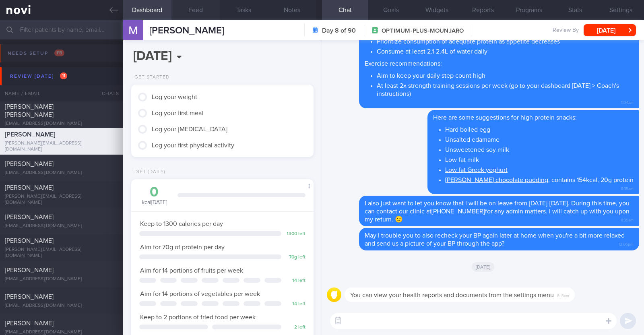
click at [188, 7] on button "Feed" at bounding box center [195, 10] width 48 height 20
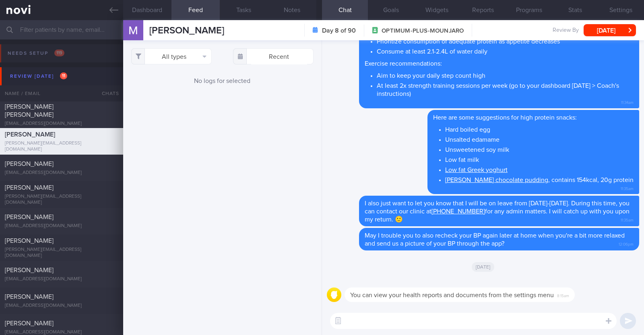
click at [430, 322] on textarea at bounding box center [473, 321] width 287 height 16
type textarea "Hi Melissa, happy mid week:)"
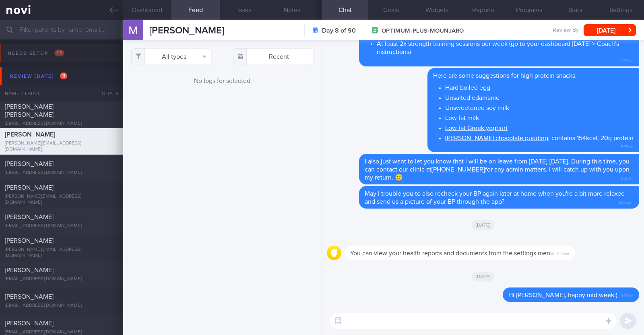
click at [376, 317] on textarea at bounding box center [473, 321] width 287 height 16
paste textarea "do try out our [AI photo food logging](https://novi-health.notion.site/NOVI-Hea…"
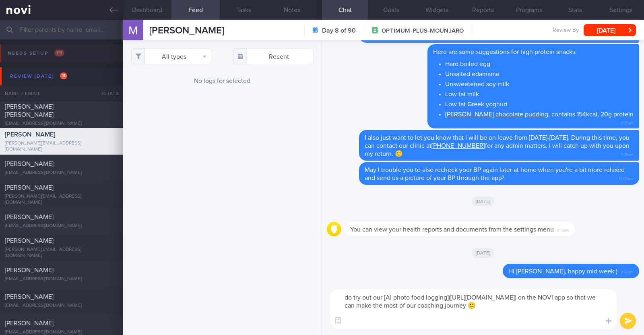
click at [350, 296] on textarea "do try out our [AI photo food logging](https://novi-health.notion.site/NOVI-Hea…" at bounding box center [473, 309] width 287 height 40
type textarea "Do try out our [AI photo food logging](https://novi-health.notion.site/NOVI-Hea…"
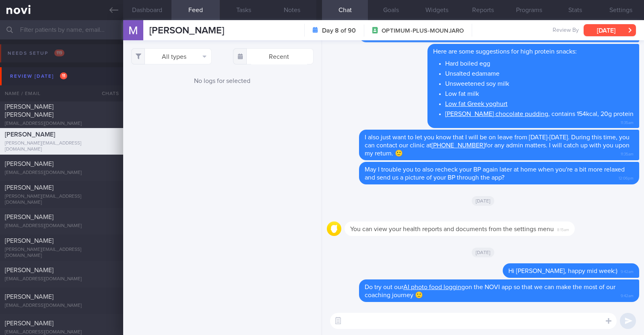
click at [613, 31] on button "[DATE]" at bounding box center [610, 30] width 52 height 12
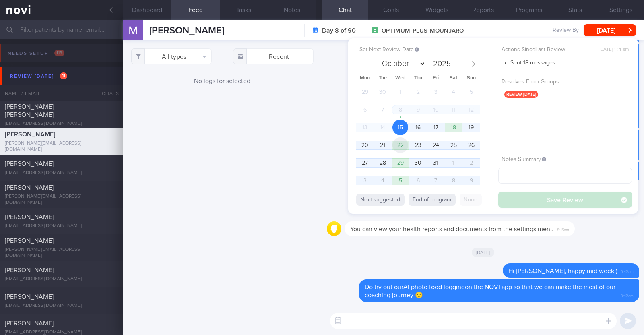
click at [401, 145] on span "22" at bounding box center [400, 145] width 16 height 16
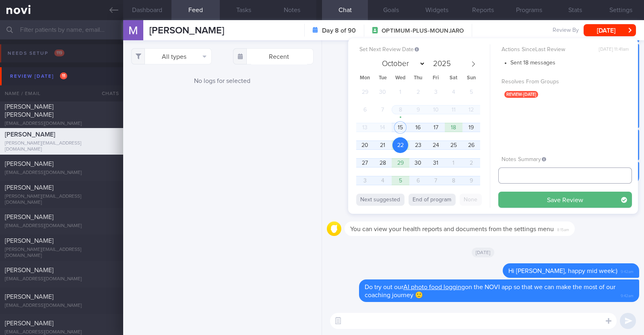
click at [511, 177] on input "text" at bounding box center [565, 175] width 134 height 16
type input "R/v22/10"
click at [523, 204] on button "Save Review" at bounding box center [565, 200] width 134 height 16
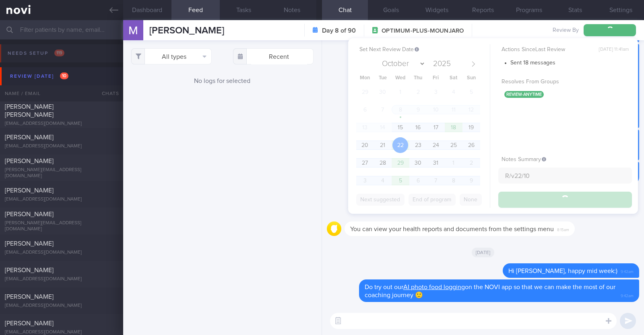
type input "R/v22/10"
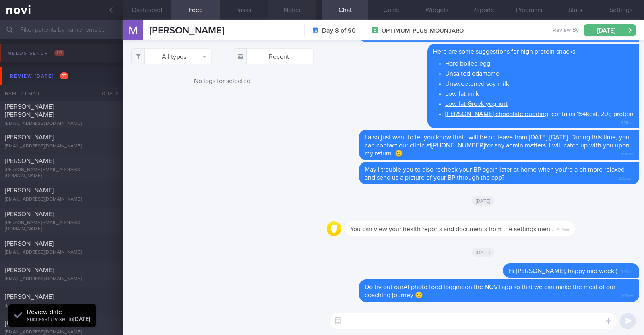
click at [290, 6] on button "Notes" at bounding box center [292, 10] width 48 height 20
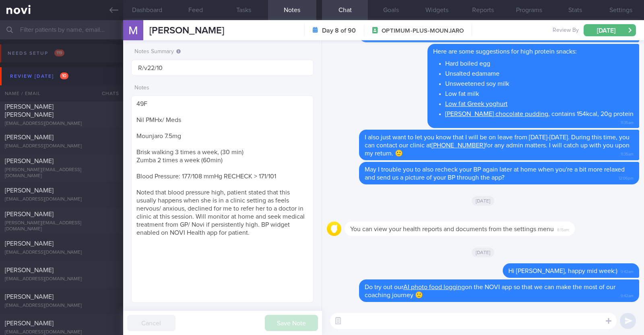
click at [378, 322] on textarea at bounding box center [473, 321] width 287 height 16
type textarea "How has your blood pressure been?"
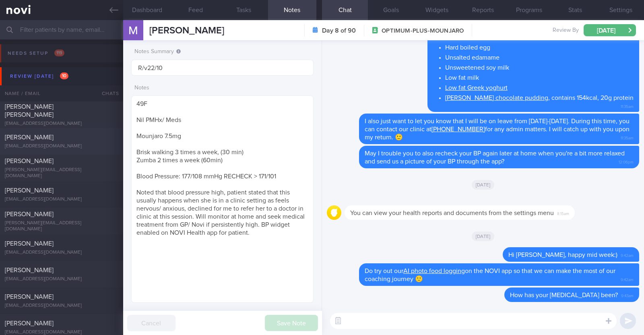
click at [81, 146] on div "lamchan1985@gmail.com" at bounding box center [62, 146] width 114 height 6
type textarea "40F Nil PMHx Nil meds Wegovy 1mg Will ride bike / play racket sport on the week…"
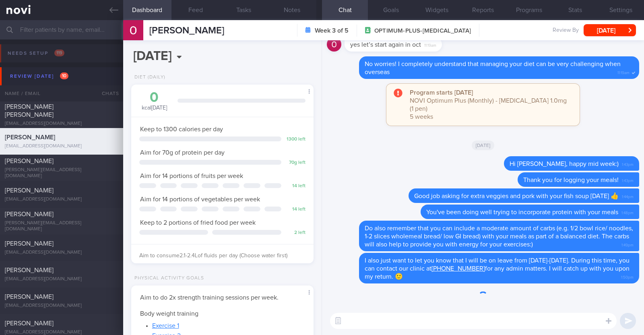
scroll to position [91, 160]
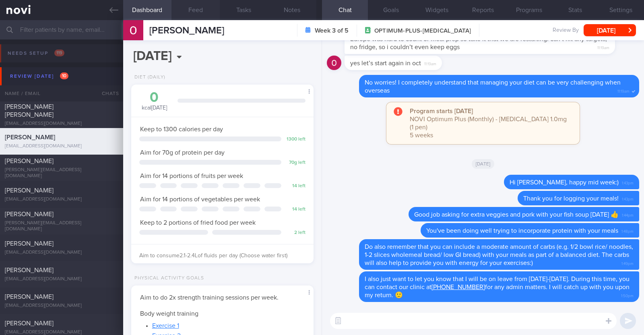
click at [204, 4] on button "Feed" at bounding box center [195, 10] width 48 height 20
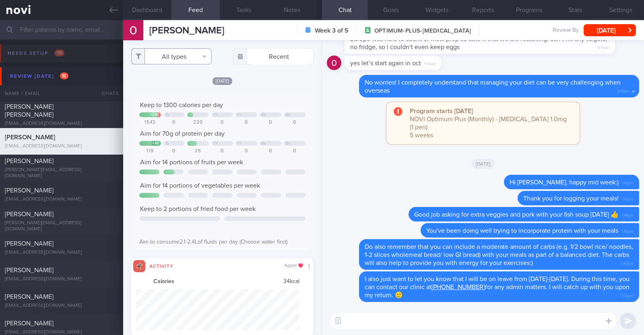
click at [190, 60] on button "All types" at bounding box center [171, 56] width 81 height 16
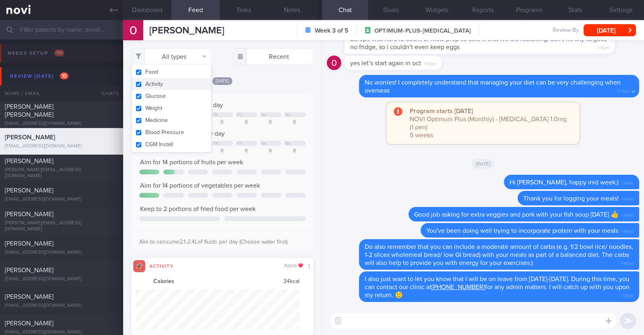
click at [179, 86] on button "Activity" at bounding box center [172, 84] width 80 height 12
checkbox input "false"
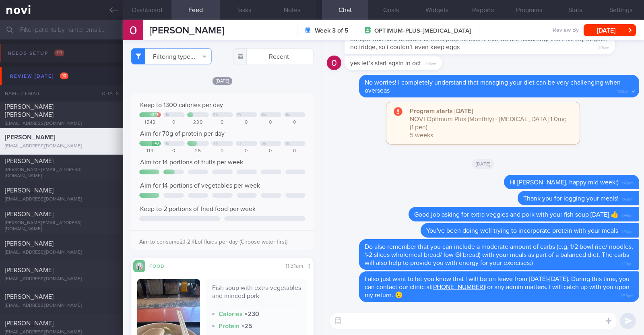
click at [268, 79] on div "[DATE]" at bounding box center [222, 80] width 182 height 8
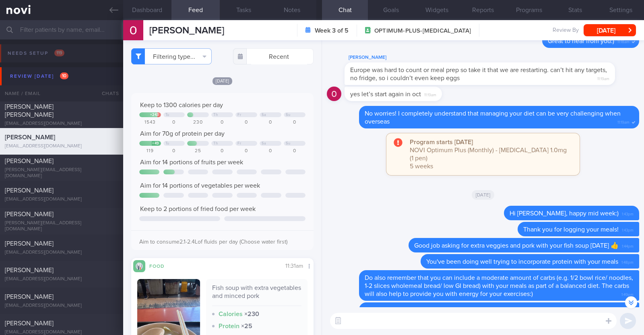
scroll to position [-100, 0]
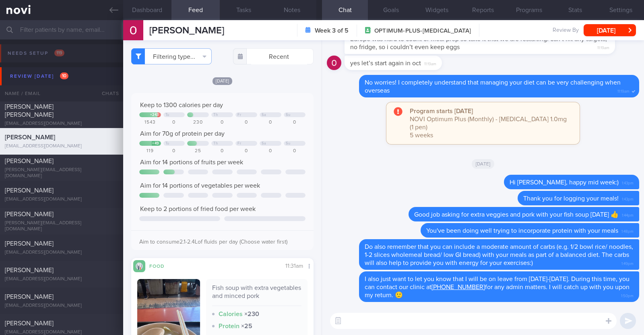
click at [400, 319] on textarea at bounding box center [473, 321] width 287 height 16
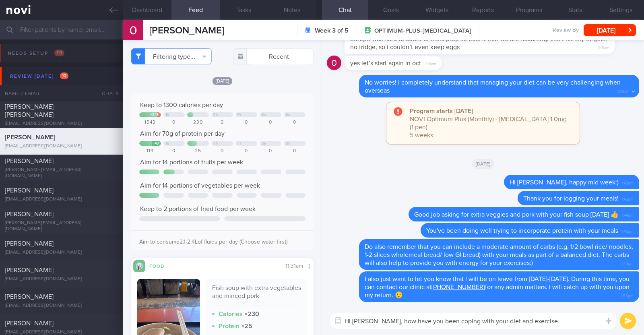
type textarea "Hi Oi Lam, how have you been coping with your diet and exercise?"
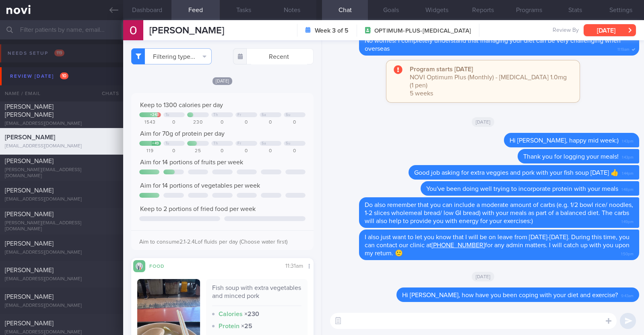
click at [596, 28] on button "[DATE]" at bounding box center [610, 30] width 52 height 12
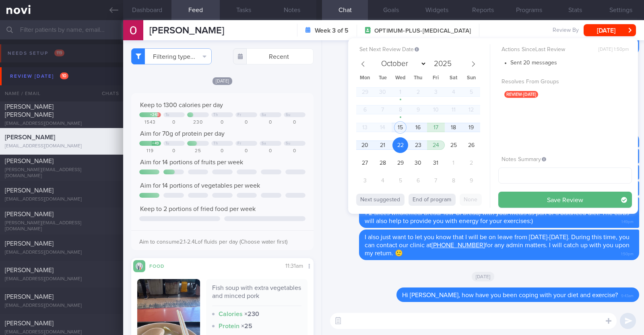
select select "9"
type input "r/v 22/10"
click at [498, 192] on button "Save Review" at bounding box center [565, 200] width 134 height 16
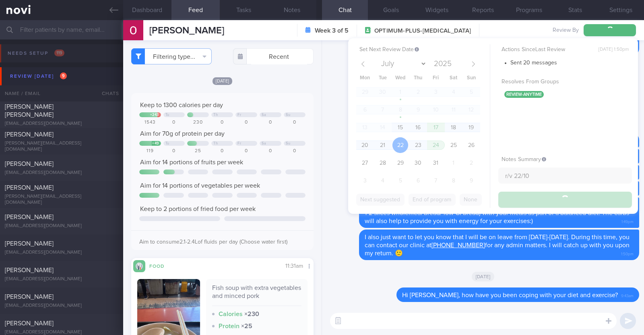
type input "r/v 22/10"
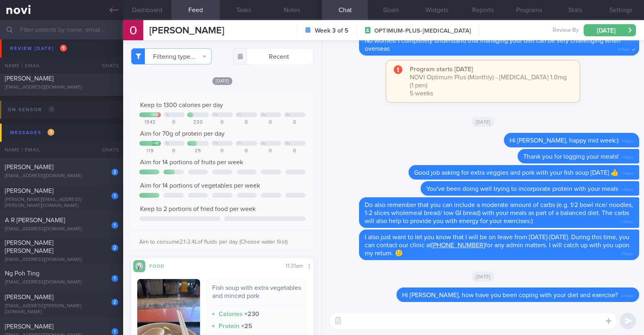
scroll to position [302, 0]
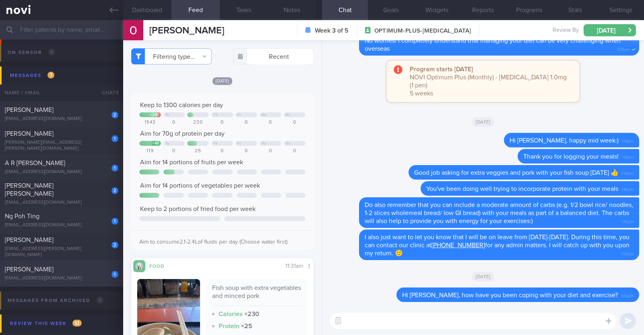
click at [78, 270] on div "[PERSON_NAME]" at bounding box center [61, 269] width 112 height 8
type input "r/v 21/10"
type textarea "46F Co-morbidities: [MEDICAL_DATA] [MEDICAL_DATA] Nil meds Supplements: Multivi…"
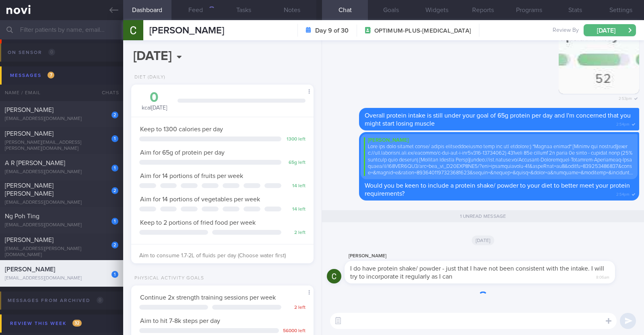
scroll to position [91, 160]
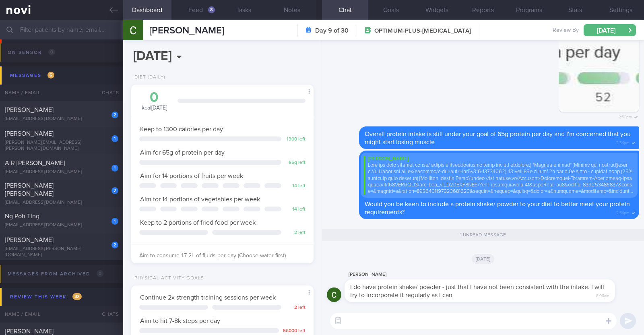
click at [411, 322] on textarea at bounding box center [473, 321] width 287 height 16
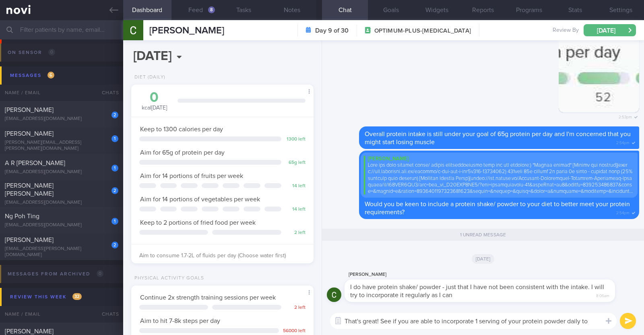
scroll to position [0, 0]
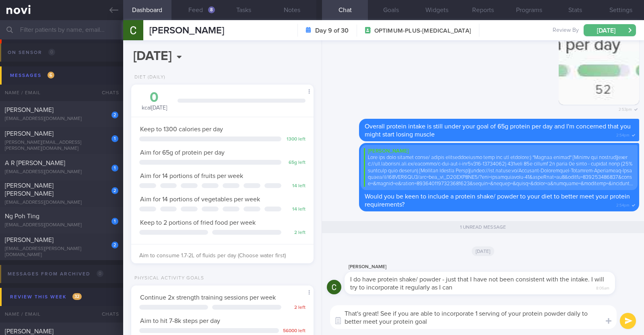
paste textarea "🙂"
type textarea "That's great! See if you are able to incorporate 1 serving of your protein powd…"
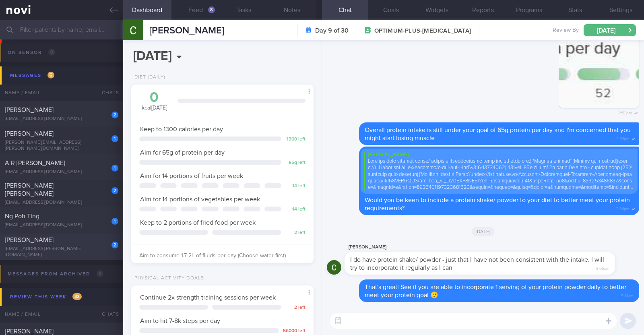
click at [101, 246] on div "2" at bounding box center [110, 242] width 18 height 12
type textarea "39F Started OP+ since [DATE], but just connected with health coach in [DATE] Co…"
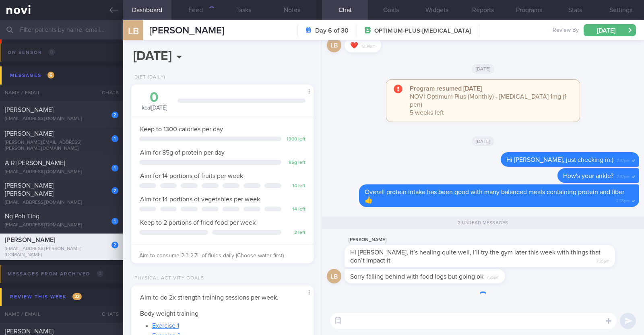
scroll to position [91, 160]
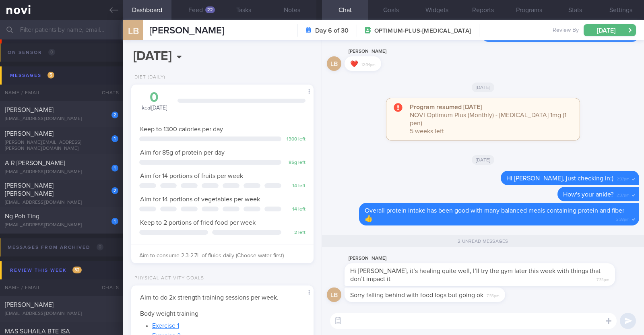
click at [431, 323] on textarea at bounding box center [473, 321] width 287 height 16
type textarea "Glad to hear that your ankle is recovering well! :)"
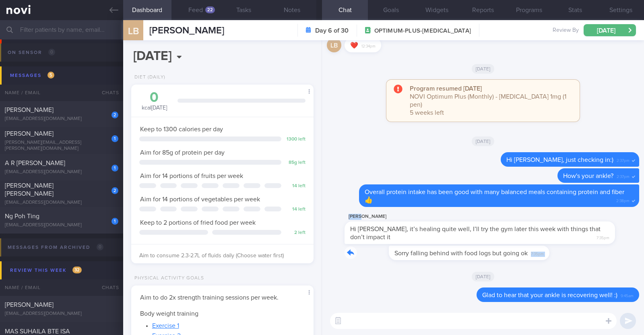
drag, startPoint x: 504, startPoint y: 252, endPoint x: 629, endPoint y: 240, distance: 125.8
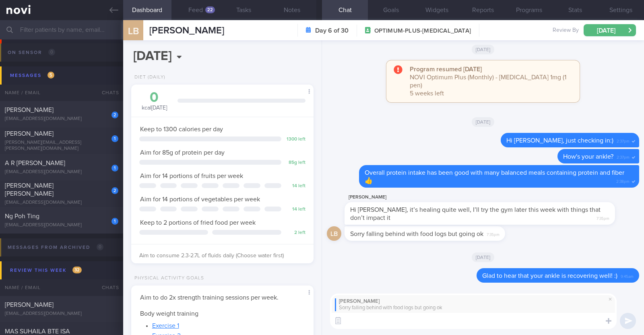
paste textarea "👍"
type textarea "👍👍👍"
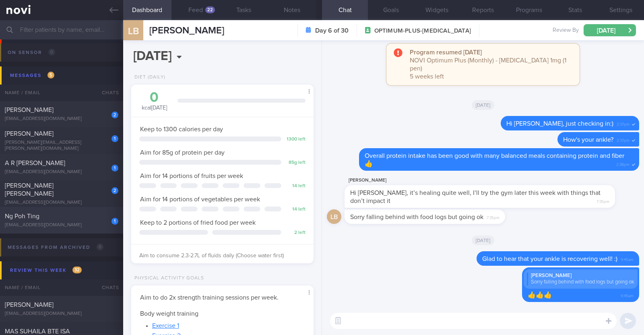
click at [53, 217] on div "Ng Poh Ting" at bounding box center [61, 216] width 112 height 8
type input "R/v with Dr [PERSON_NAME] 30/10"
type textarea "54F Does not take eggs Co-morbidities: HTN [MEDICAL_DATA] s/p [MEDICAL_DATA] 2y…"
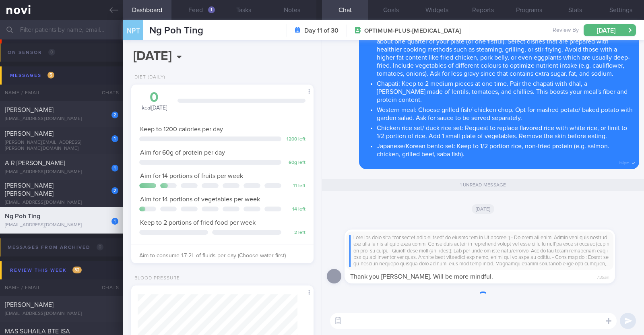
scroll to position [80, 160]
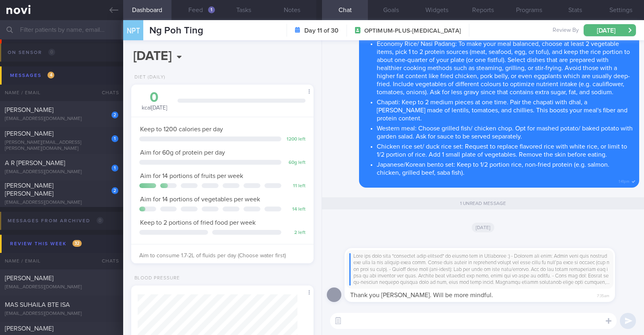
click at [402, 318] on textarea at bounding box center [473, 321] width 287 height 16
paste textarea "🤗"
type textarea "🤗"
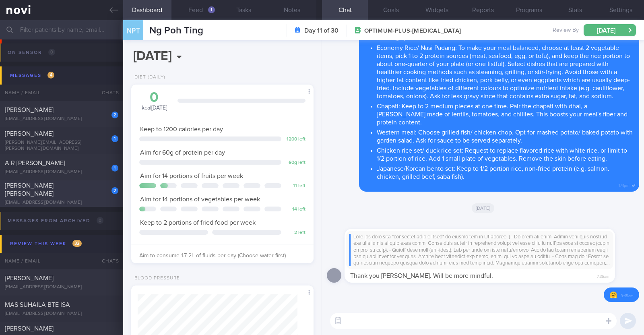
click at [76, 200] on div "[EMAIL_ADDRESS][DOMAIN_NAME]" at bounding box center [62, 203] width 114 height 6
type input "R/v 21/10"
type textarea "44M Comorbidities: T2DM - not on medications f/up [PERSON_NAME] Coat (Telemed) …"
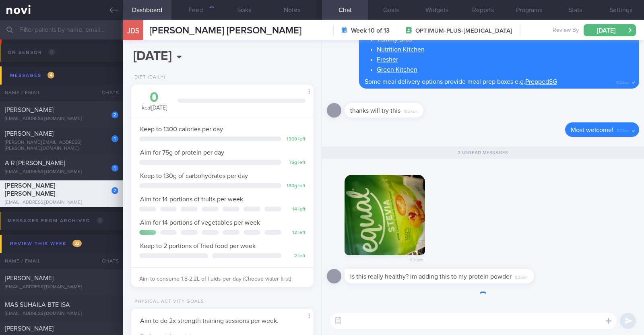
scroll to position [91, 160]
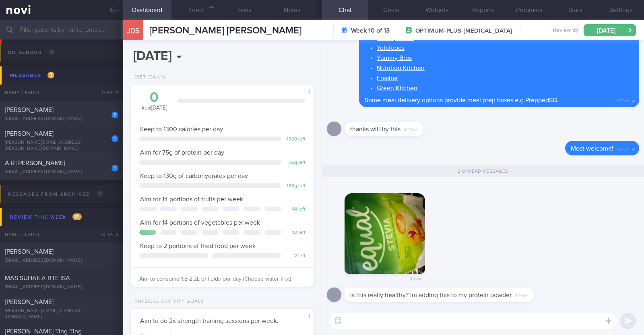
click at [404, 252] on button "button" at bounding box center [385, 233] width 81 height 81
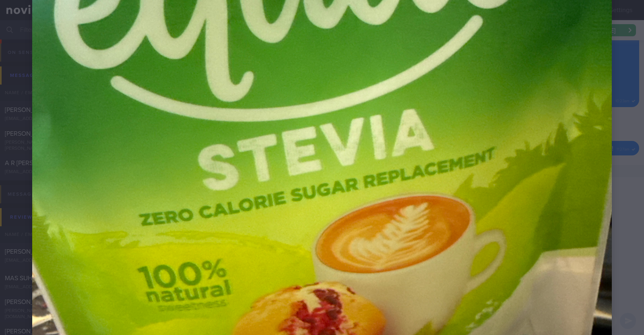
scroll to position [302, 0]
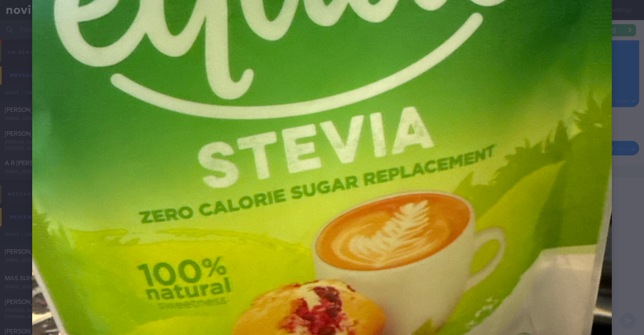
click at [609, 204] on div at bounding box center [322, 116] width 644 height 837
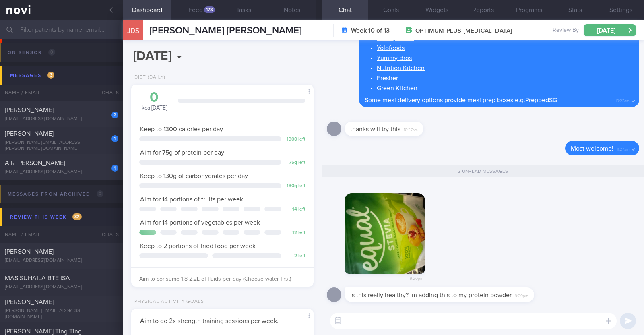
click at [447, 325] on textarea at bounding box center [473, 321] width 287 height 16
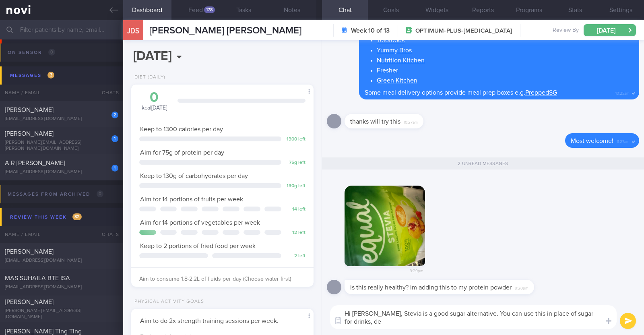
scroll to position [0, 0]
type textarea "Hi [PERSON_NAME], Stevia is a good sugar alternative. You can use this in place…"
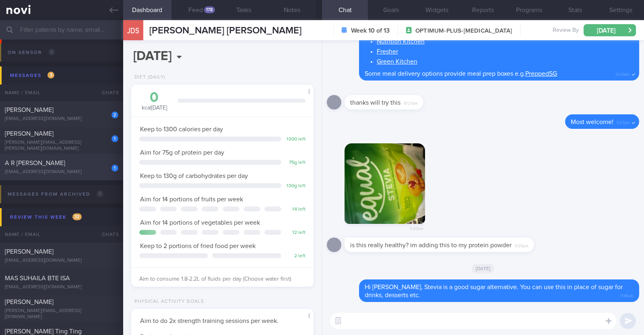
click at [59, 171] on div "[EMAIL_ADDRESS][DOMAIN_NAME]" at bounding box center [62, 172] width 114 height 6
type input "r/v 21/10"
type textarea "49F Comorbidities: T2DM Hyperlipdiemia [MEDICAL_DATA] [MEDICAL_DATA] anaemia [M…"
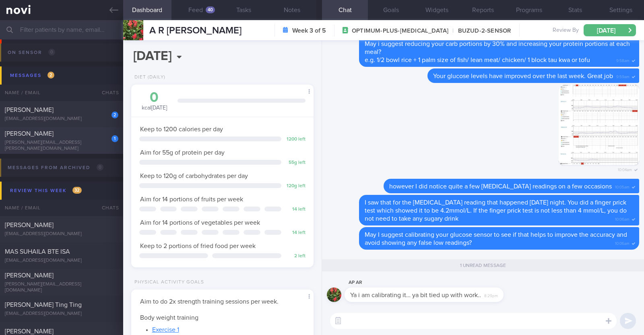
scroll to position [81, 163]
click at [512, 322] on textarea at bounding box center [473, 321] width 287 height 16
paste textarea "🤗"
paste textarea "🙂"
type textarea "No worries! Everyone has more hectic periods at work. I understand 🙂"
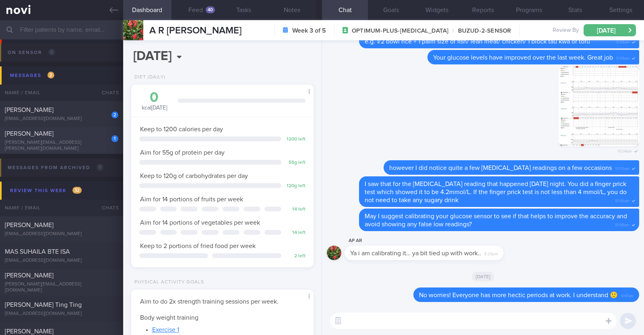
click at [82, 142] on div "1 [PERSON_NAME] [PERSON_NAME][EMAIL_ADDRESS][PERSON_NAME][DOMAIN_NAME]" at bounding box center [61, 141] width 123 height 22
type input "r/v 20/10"
type textarea "46F Co-morbidities: [MEDICAL_DATA] [MEDICAL_DATA] 14mg OM Zumba and Kettle bell…"
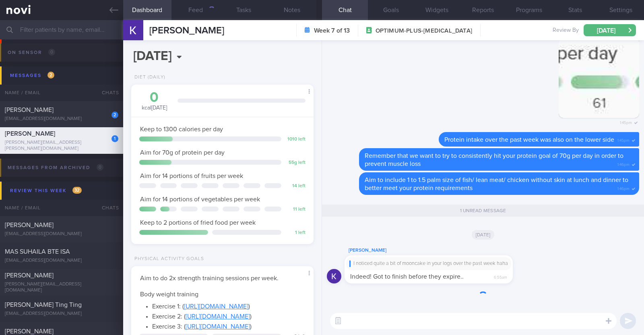
scroll to position [91, 160]
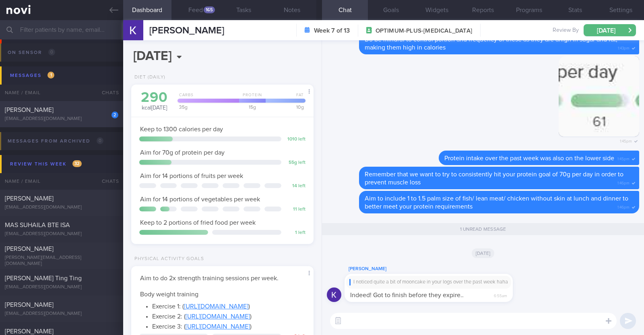
click at [82, 107] on div "[PERSON_NAME]" at bounding box center [61, 110] width 112 height 8
type input "R/v 28/10"
type textarea "43M Wife works in pharmaceutical company, brings in [GEOGRAPHIC_DATA] to [GEOGR…"
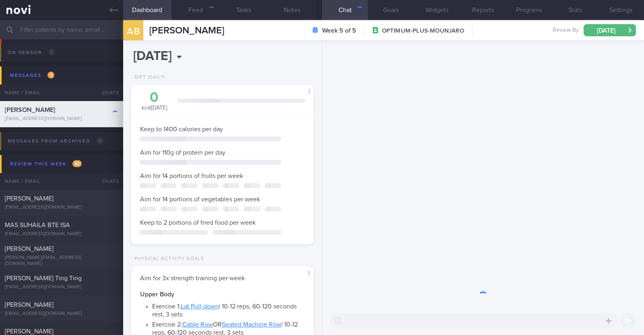
scroll to position [80, 160]
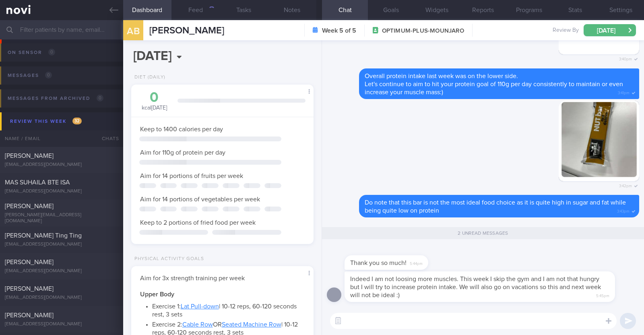
click at [429, 320] on textarea at bounding box center [473, 321] width 287 height 16
click at [409, 322] on textarea at bounding box center [473, 321] width 287 height 16
type textarea "T"
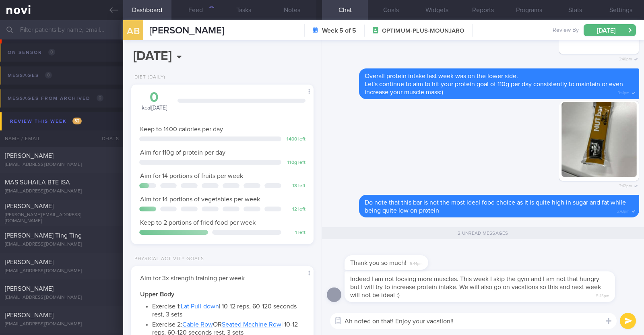
click at [472, 322] on textarea "Ah noted on that! Enjoy your vacation!!" at bounding box center [473, 321] width 287 height 16
paste textarea "🤗"
type textarea "Ah noted on that! Enjoy your vacation!! 🤗"
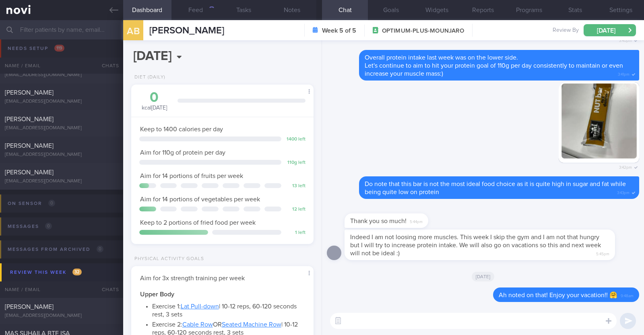
scroll to position [0, 0]
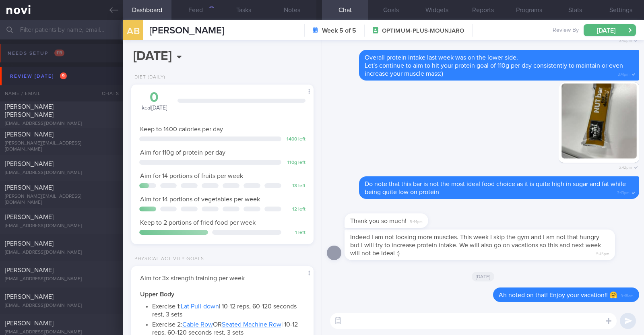
click at [64, 144] on div "[PERSON_NAME][EMAIL_ADDRESS][DOMAIN_NAME]" at bounding box center [62, 146] width 114 height 12
type textarea "44F Comorbidities: [MEDICAL_DATA] HLD [MEDICAL_DATA] (2-3 weekly injections) Ni…"
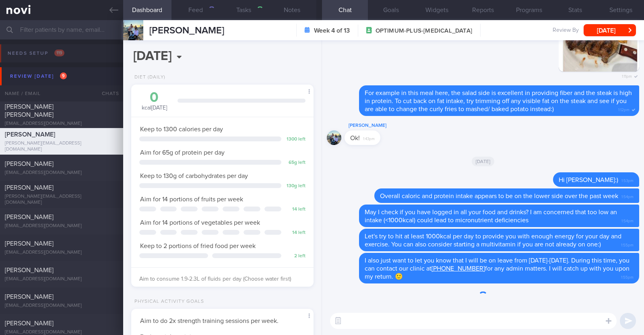
scroll to position [91, 160]
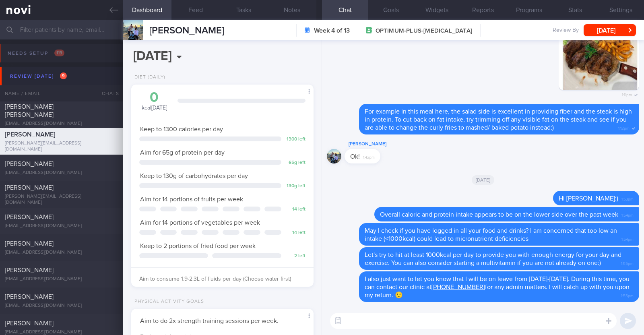
select select "9"
click at [200, 13] on button "Feed" at bounding box center [195, 10] width 48 height 20
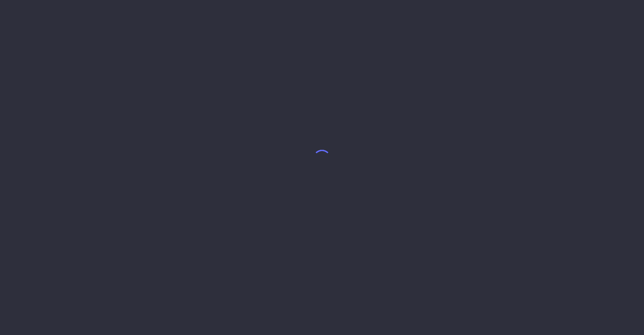
select select "9"
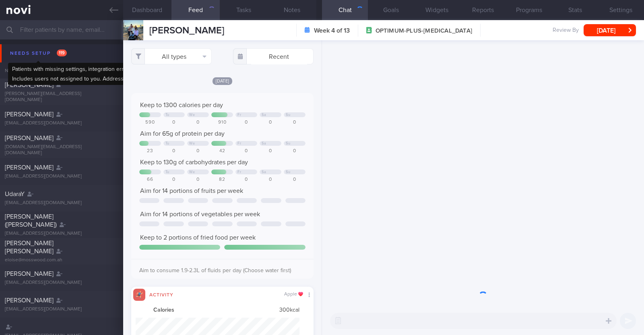
click at [25, 48] on div "Needs setup 119" at bounding box center [38, 53] width 61 height 11
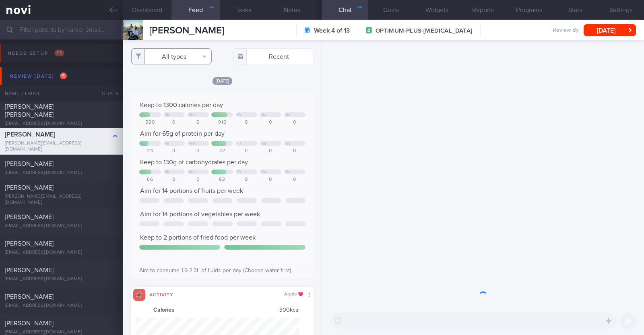
click at [171, 55] on button "All types" at bounding box center [171, 56] width 81 height 16
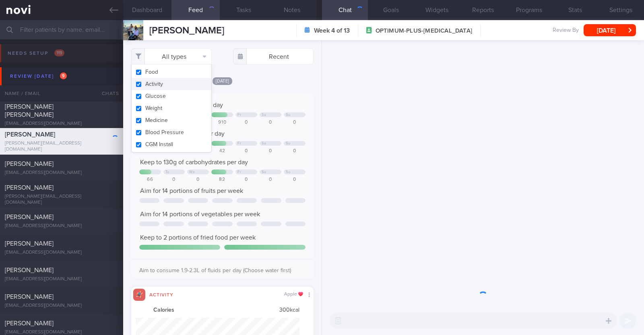
click at [165, 83] on button "Activity" at bounding box center [172, 84] width 80 height 12
checkbox input "false"
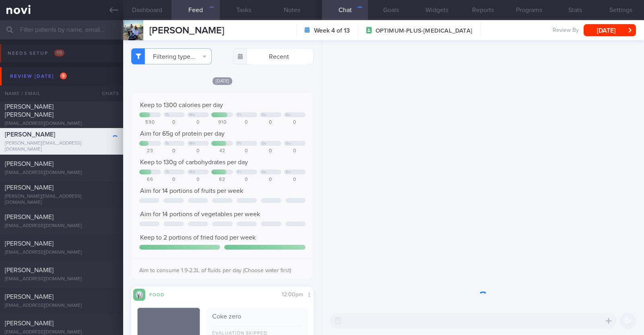
click at [254, 83] on div "[DATE]" at bounding box center [222, 80] width 182 height 8
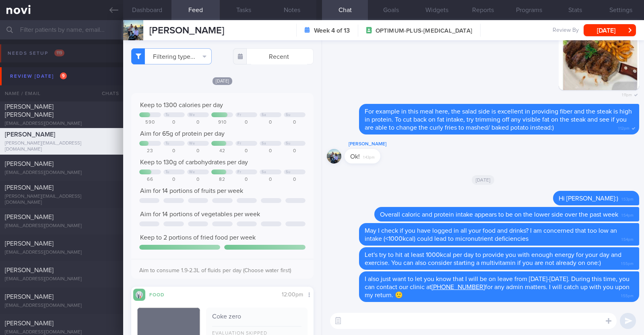
click at [363, 320] on textarea at bounding box center [473, 321] width 287 height 16
type textarea "Hi [PERSON_NAME], I'm back from leave:)"
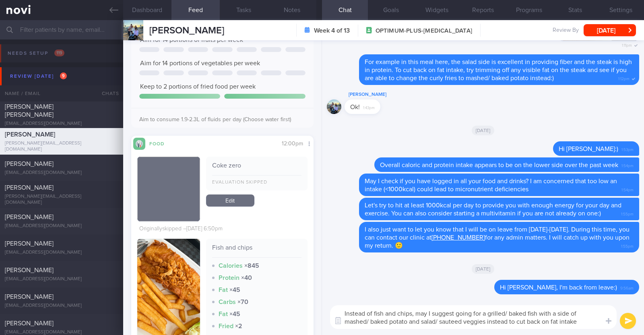
type textarea "Instead of fish and chips, may I suggest going for a grilled/ baked fish with a…"
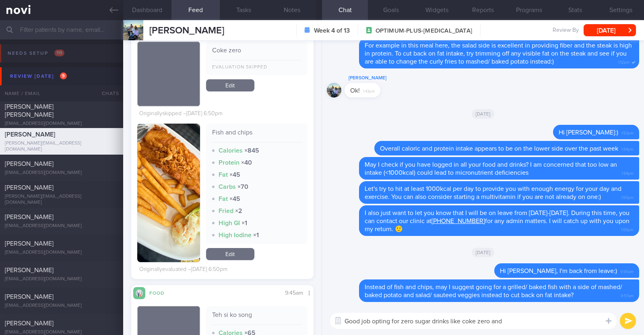
scroll to position [453, 0]
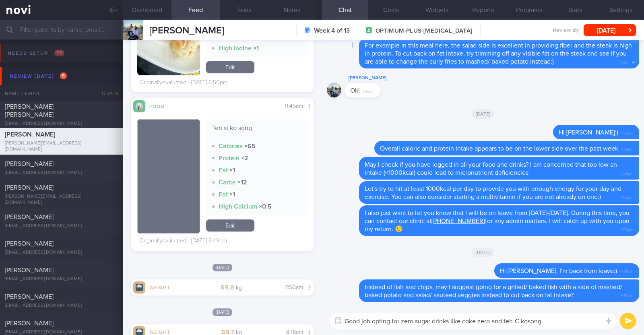
paste textarea "👍"
type textarea "Good job opting for zero sugar drinks like coke zero and teh-C kosong 👍"
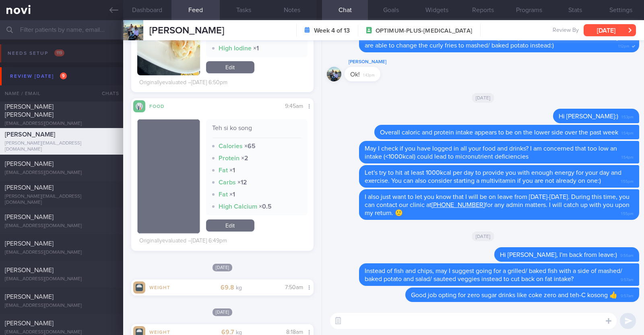
click at [617, 33] on button "[DATE]" at bounding box center [610, 30] width 52 height 12
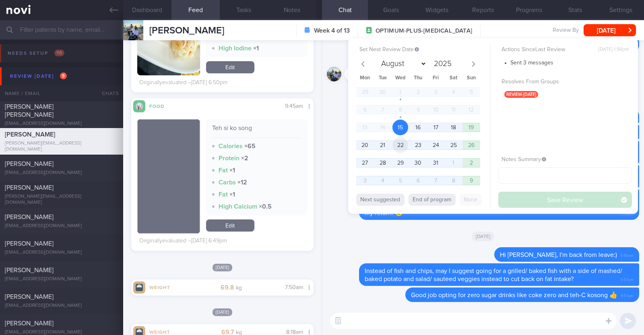
click at [401, 147] on span "22" at bounding box center [400, 145] width 16 height 16
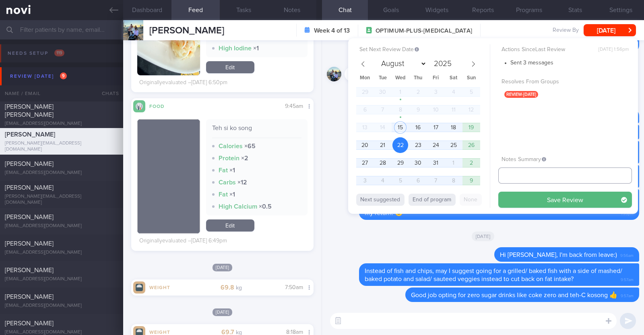
click at [514, 176] on input "text" at bounding box center [565, 175] width 134 height 16
type input "R/v 22/10"
click at [498, 192] on button "Save Review" at bounding box center [565, 200] width 134 height 16
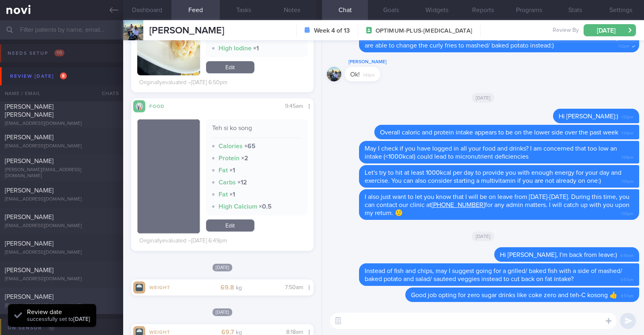
click at [88, 294] on div "[PERSON_NAME]" at bounding box center [61, 297] width 112 height 8
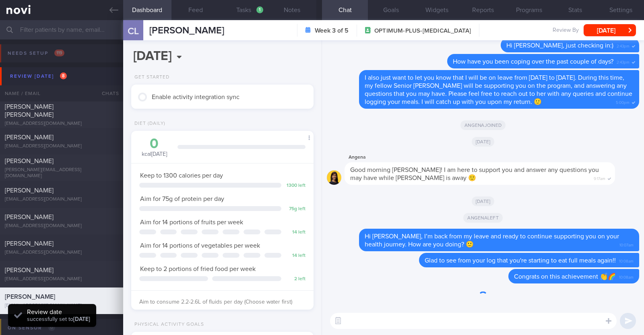
scroll to position [91, 160]
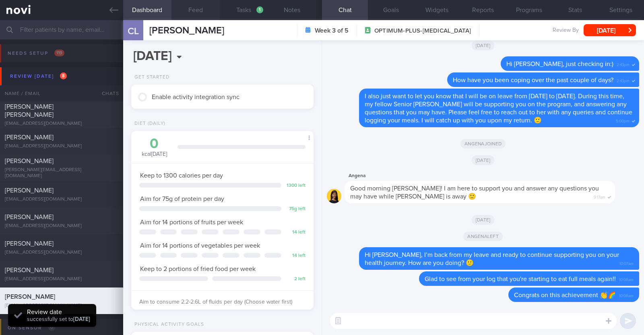
click at [197, 8] on button "Feed" at bounding box center [195, 10] width 48 height 20
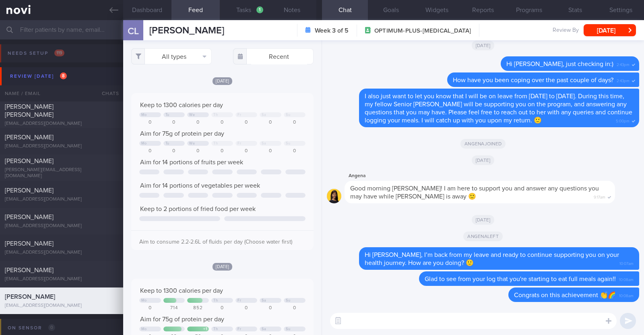
click at [391, 318] on textarea at bounding box center [473, 321] width 287 height 16
type textarea "Hi [PERSON_NAME], just checking in:)"
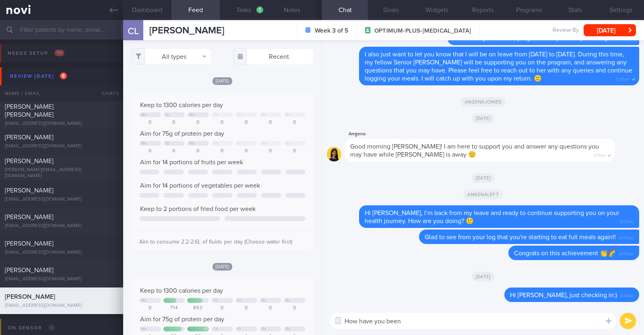
type textarea "How have you been?"
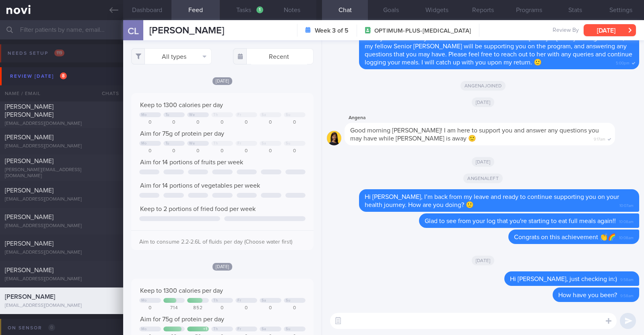
click at [606, 27] on button "[DATE]" at bounding box center [610, 30] width 52 height 12
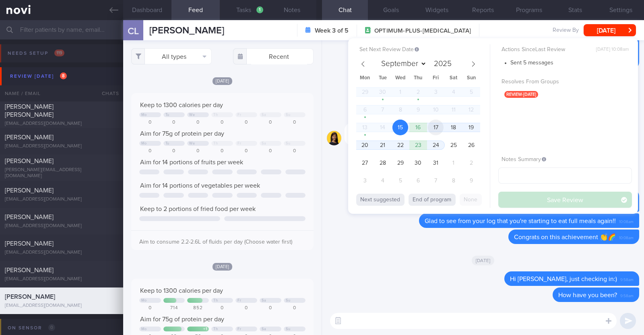
click at [429, 127] on span "17" at bounding box center [436, 128] width 16 height 16
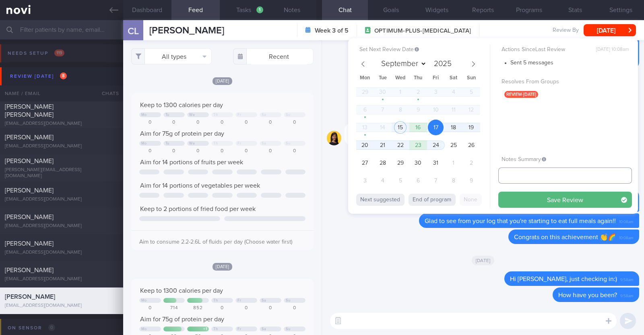
click at [533, 178] on input "text" at bounding box center [565, 175] width 134 height 16
type input "r/v 17/10"
click at [498, 192] on button "Save Review" at bounding box center [565, 200] width 134 height 16
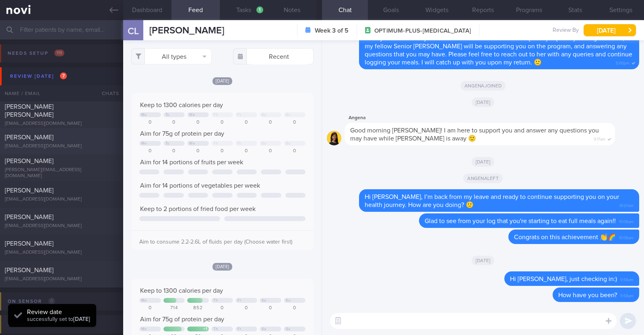
click at [54, 134] on div "[PERSON_NAME]" at bounding box center [61, 137] width 112 height 8
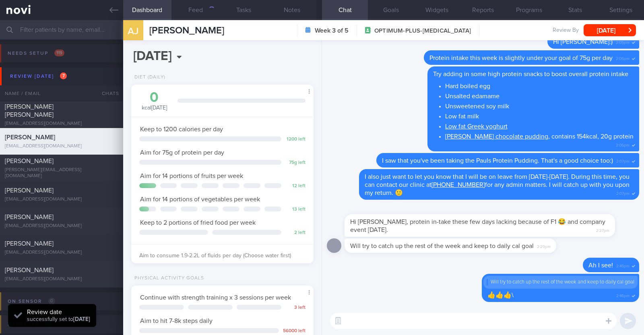
scroll to position [91, 160]
click at [189, 6] on button "Feed" at bounding box center [195, 10] width 48 height 20
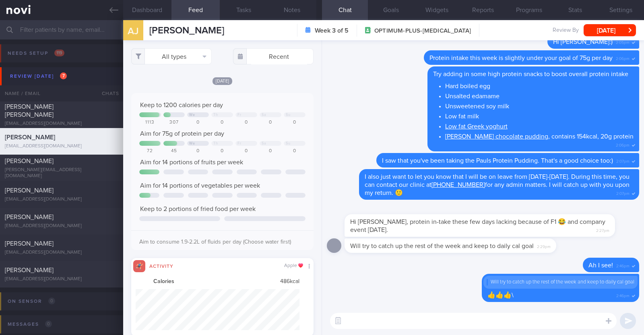
scroll to position [41, 164]
select select "9"
click at [183, 54] on button "All types" at bounding box center [171, 56] width 81 height 16
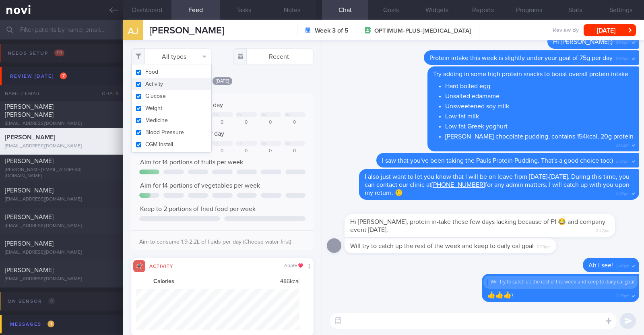
click at [169, 84] on button "Activity" at bounding box center [172, 84] width 80 height 12
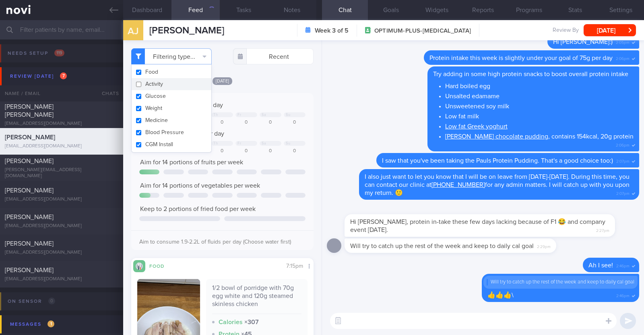
checkbox input "false"
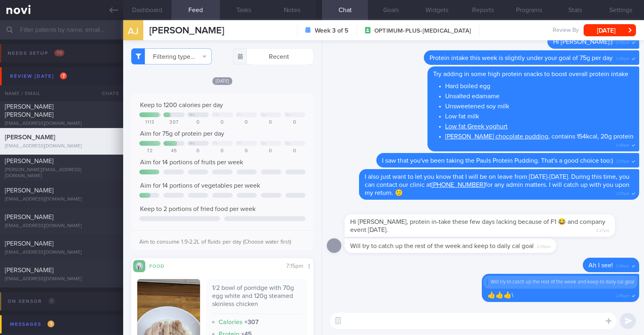
click at [293, 75] on div "Filtering type... Food Activity Glucose Weight Medicine [MEDICAL_DATA] [MEDICAL…" at bounding box center [222, 187] width 198 height 295
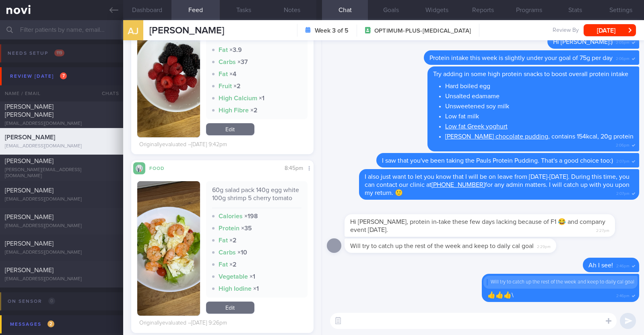
scroll to position [1509, 0]
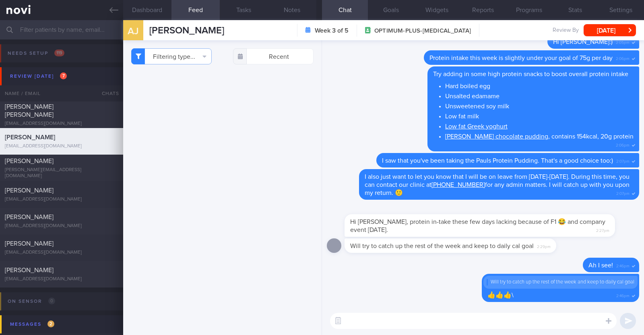
select select "9"
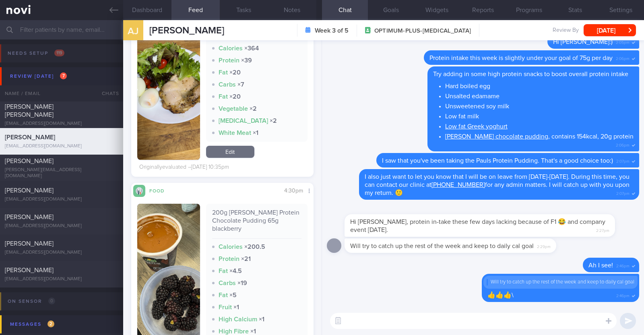
scroll to position [4176, 0]
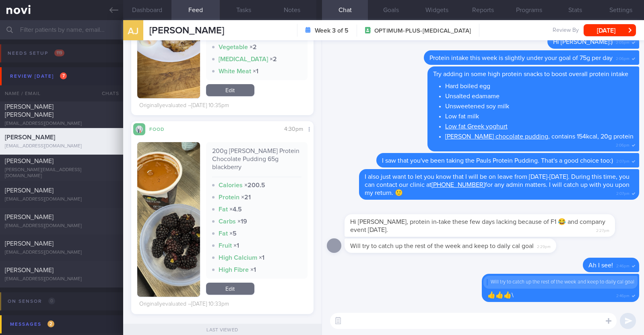
click at [413, 320] on textarea at bounding box center [473, 321] width 287 height 16
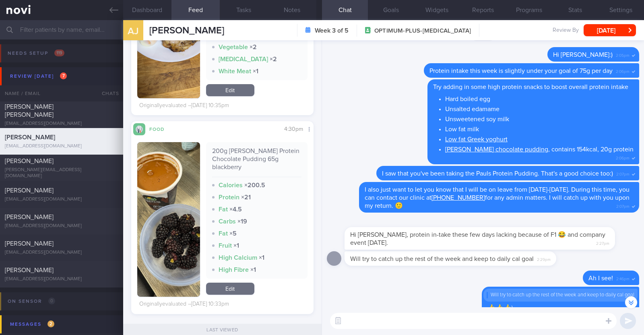
scroll to position [-50, 0]
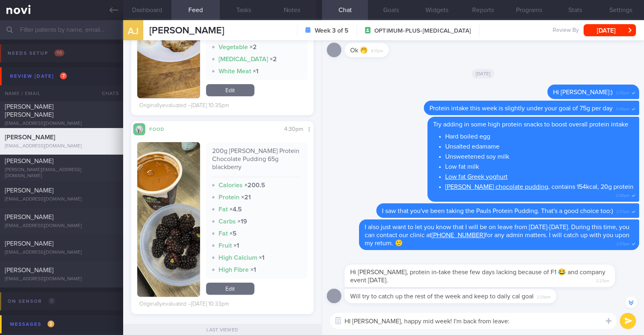
type textarea "HI [PERSON_NAME], happy mid week! I'm back from leave:)"
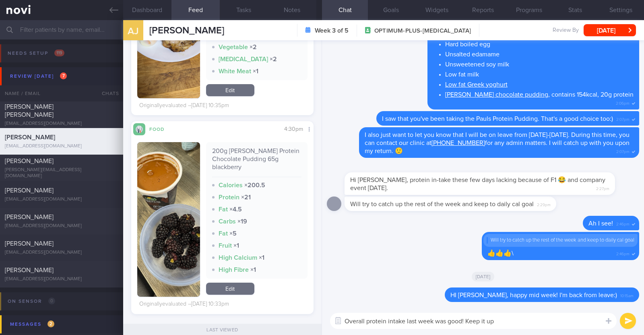
paste textarea "👍"
type textarea "Overall protein intake last week was good! Keep it up 👍"
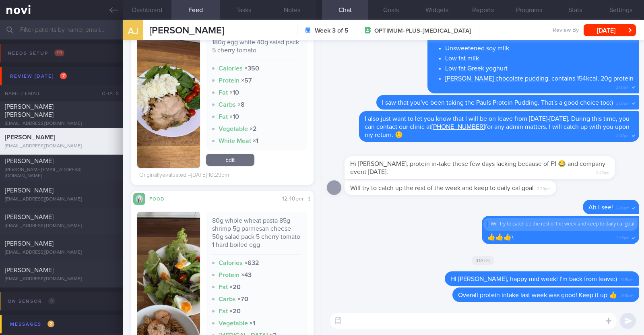
scroll to position [3735, 0]
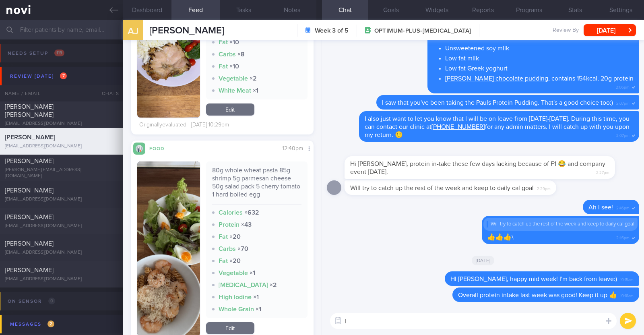
type textarea "I"
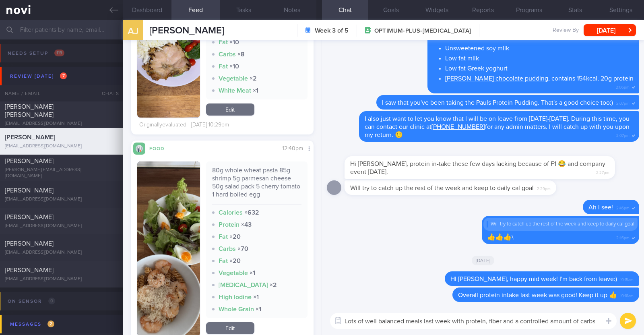
paste textarea "🤗"
type textarea "Lots of well balanced meals last week with protein, fiber and a controlled amou…"
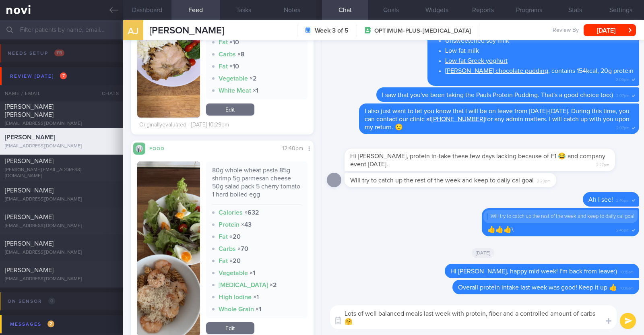
scroll to position [0, 0]
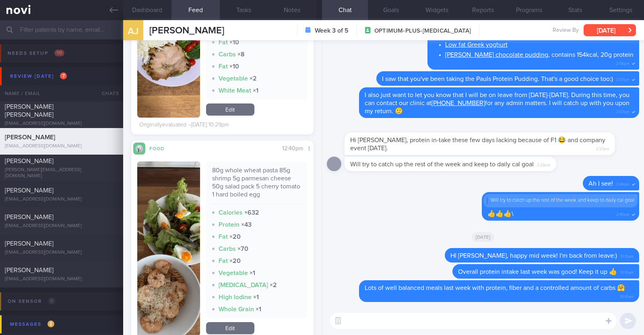
click at [593, 31] on button "[DATE]" at bounding box center [610, 30] width 52 height 12
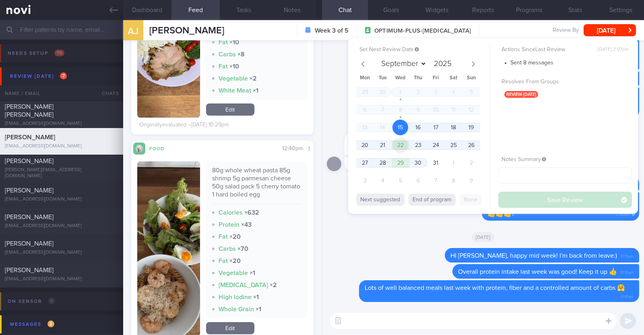
click at [403, 146] on span "22" at bounding box center [400, 145] width 16 height 16
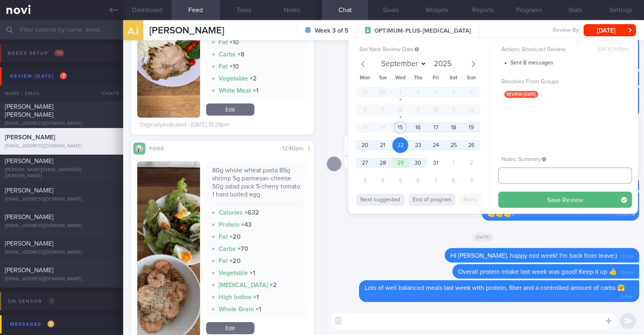
click at [513, 176] on input "text" at bounding box center [565, 175] width 134 height 16
type input "r/v 22/10"
click at [498, 192] on button "Save Review" at bounding box center [565, 200] width 134 height 16
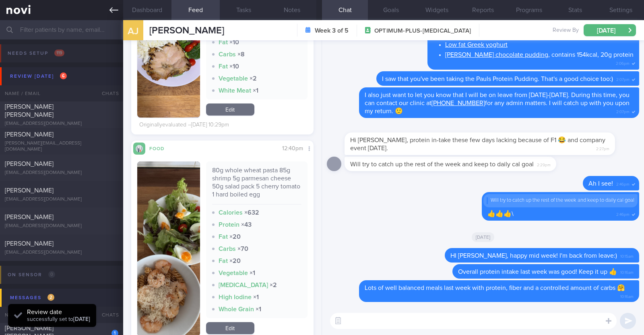
click at [118, 6] on icon at bounding box center [113, 10] width 9 height 9
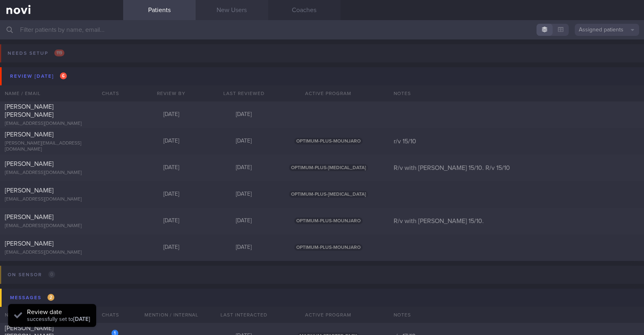
click at [224, 12] on link "New Users" at bounding box center [232, 10] width 72 height 20
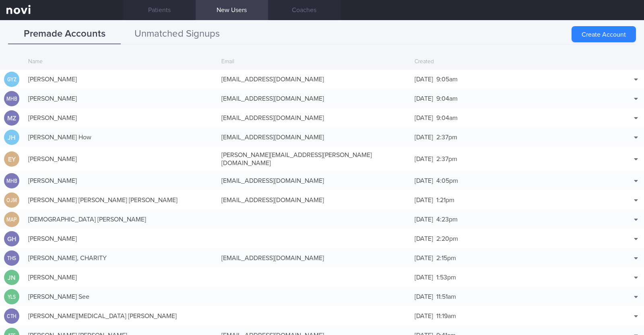
click at [191, 35] on button "Unmatched Signups" at bounding box center [177, 34] width 113 height 20
